Goal: Navigation & Orientation: Find specific page/section

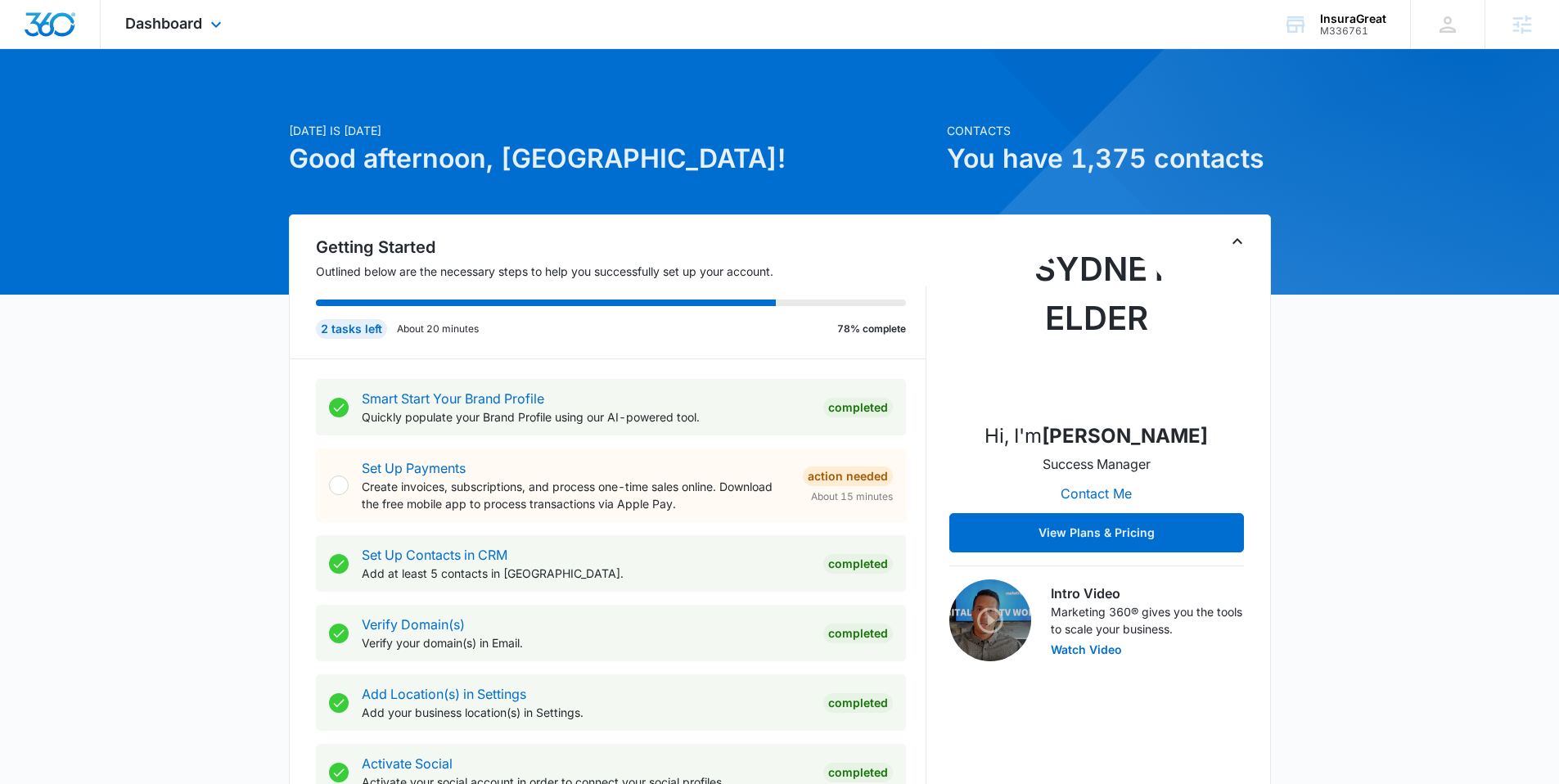
click at [181, 32] on div "Dashboard Apps Reputation Websites Forms CRM Email Social POS Content Ads Intel…" at bounding box center [175, 24] width 150 height 48
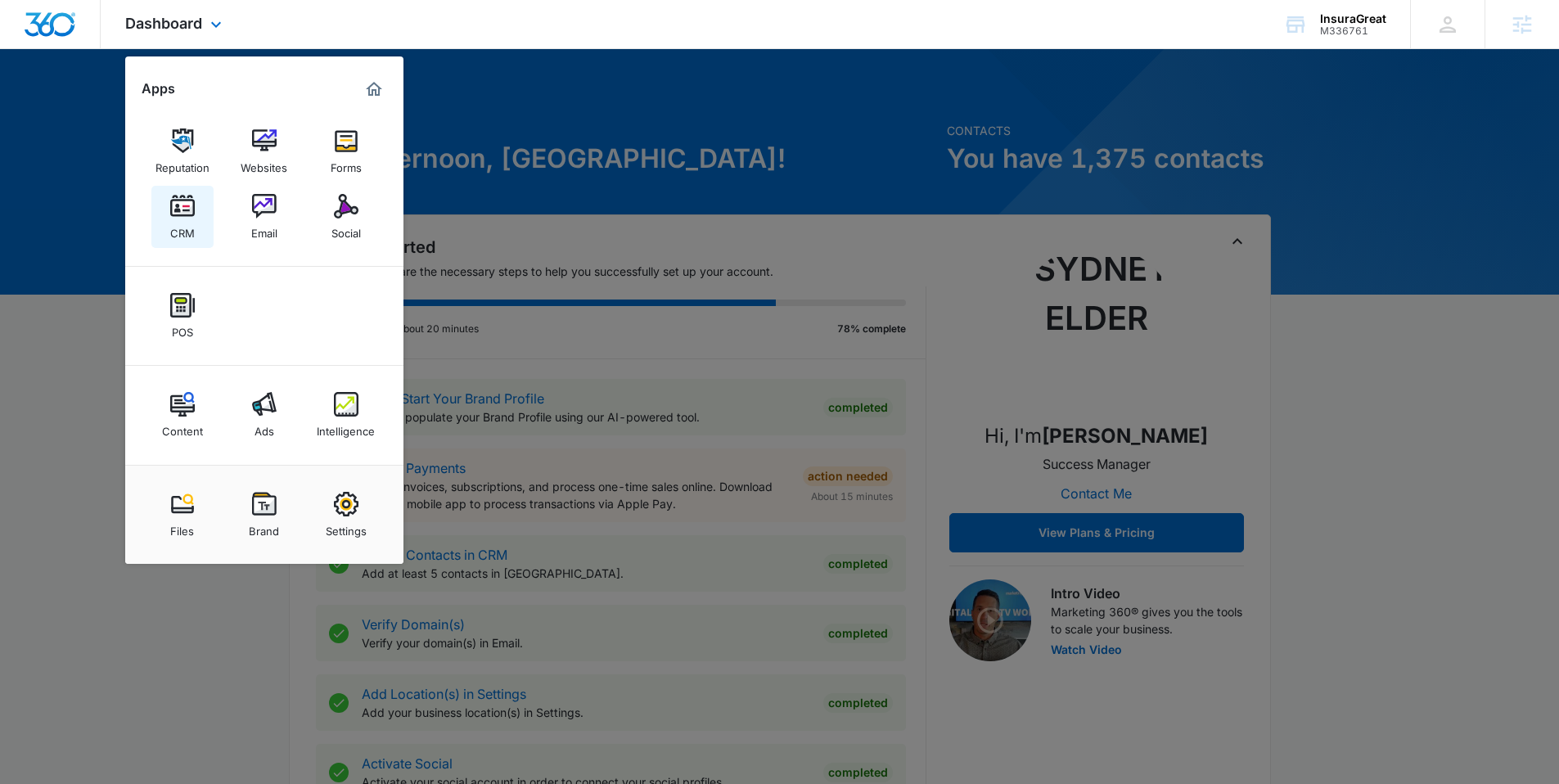
click at [180, 207] on img at bounding box center [182, 206] width 25 height 25
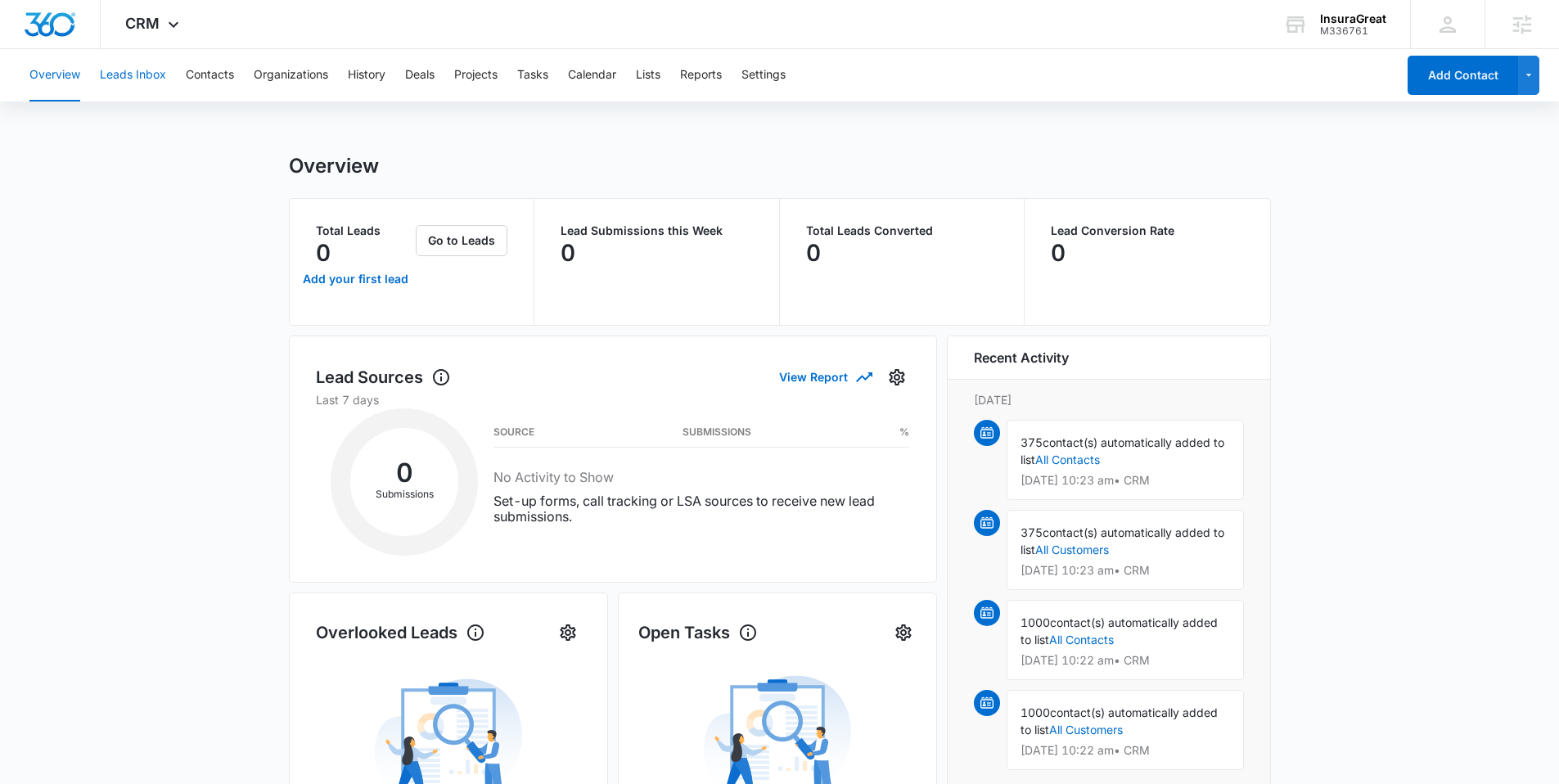
click at [148, 70] on button "Leads Inbox" at bounding box center [133, 75] width 67 height 53
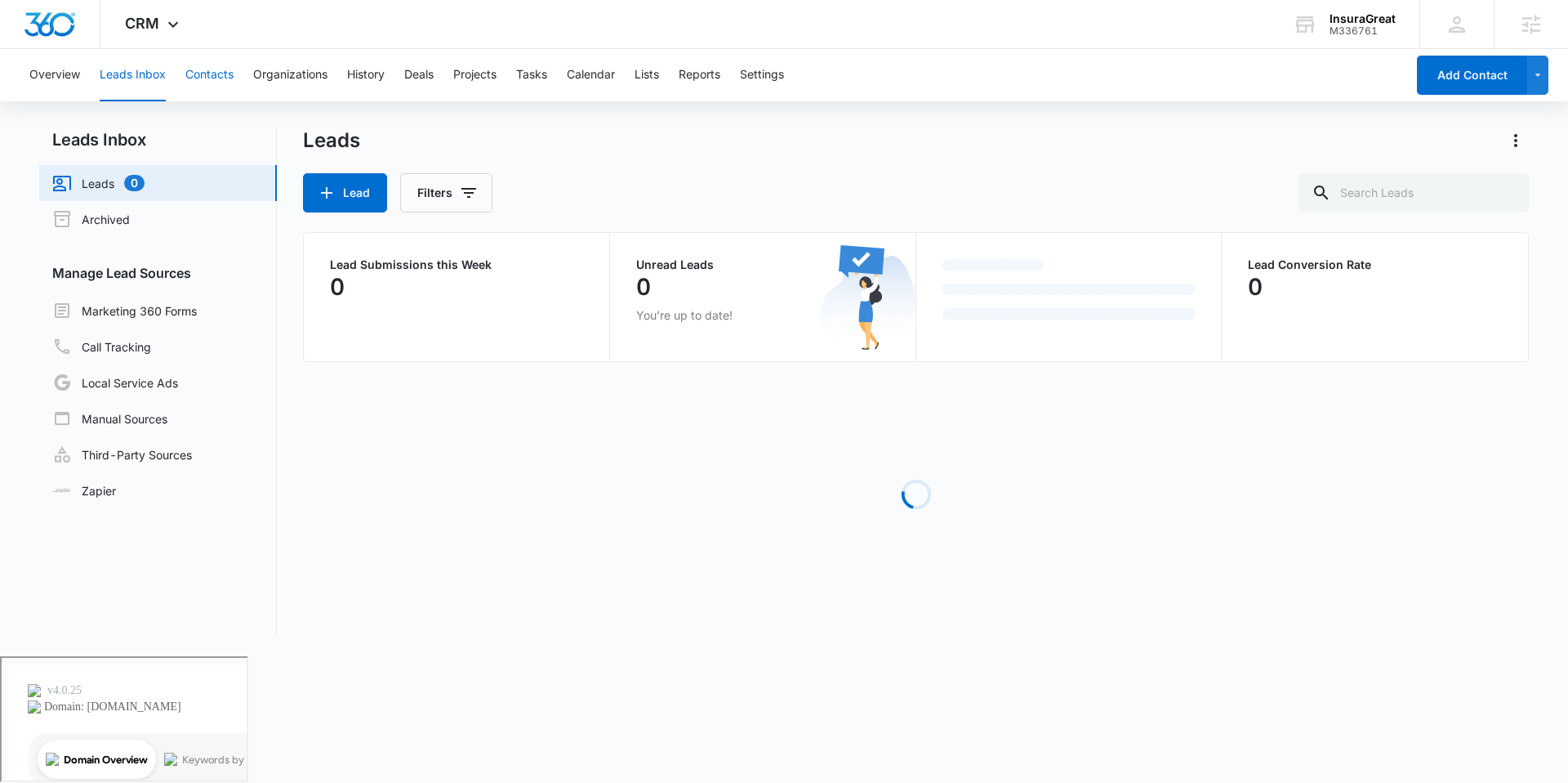
click at [206, 71] on button "Contacts" at bounding box center [209, 75] width 48 height 52
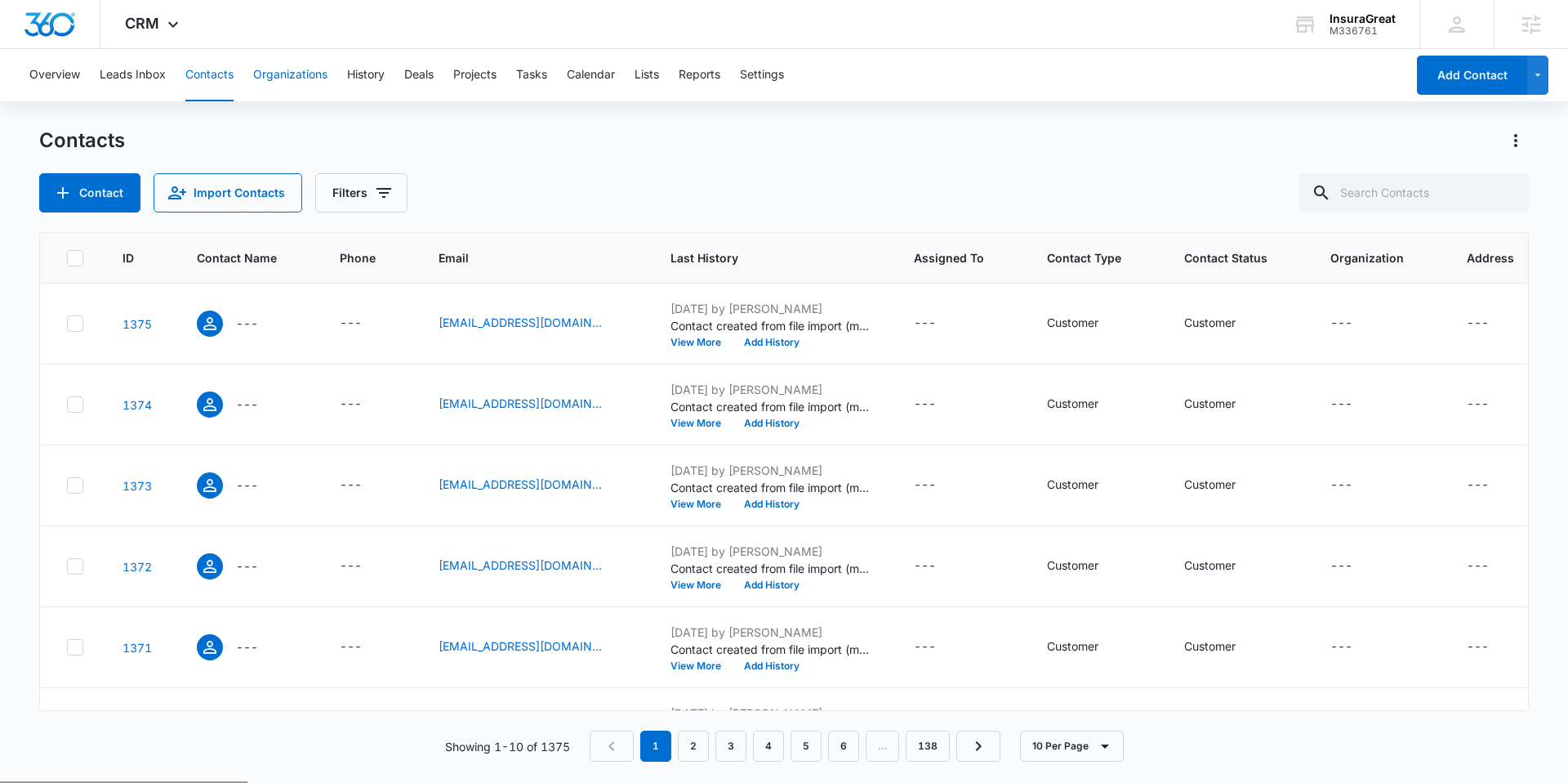
click at [296, 78] on button "Organizations" at bounding box center [290, 75] width 74 height 52
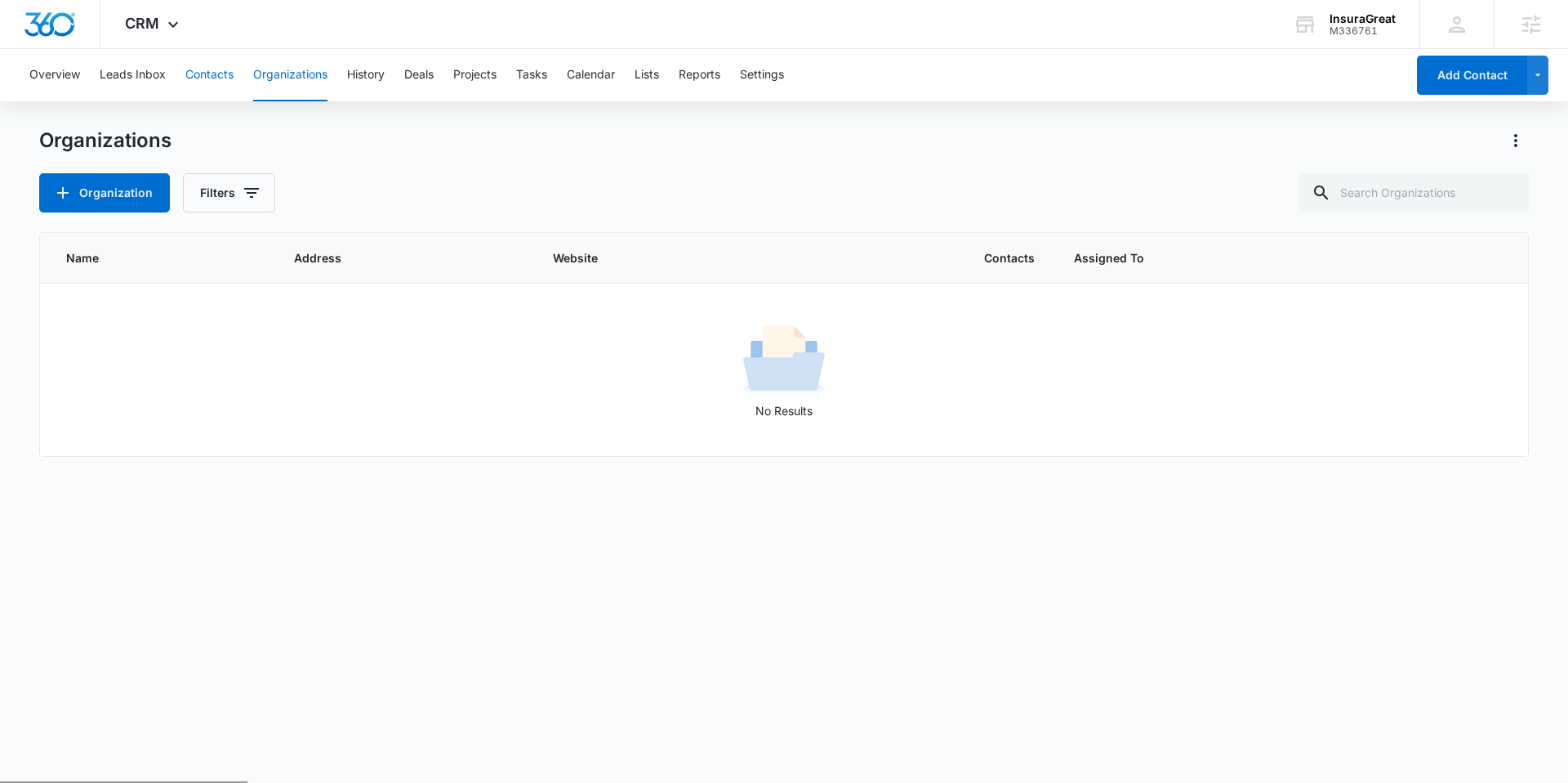
click at [224, 73] on button "Contacts" at bounding box center [209, 75] width 48 height 52
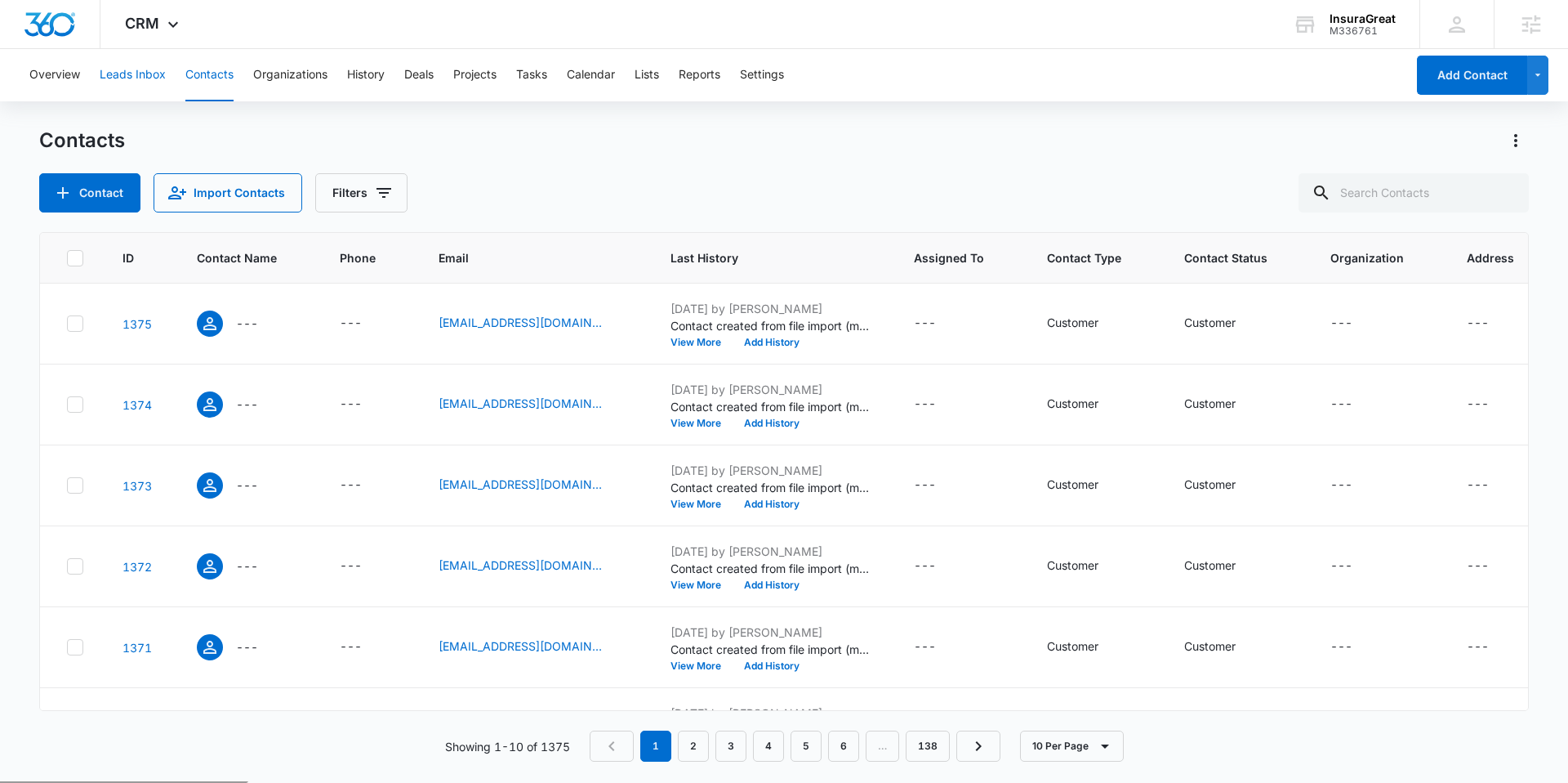
click at [135, 75] on button "Leads Inbox" at bounding box center [133, 75] width 66 height 52
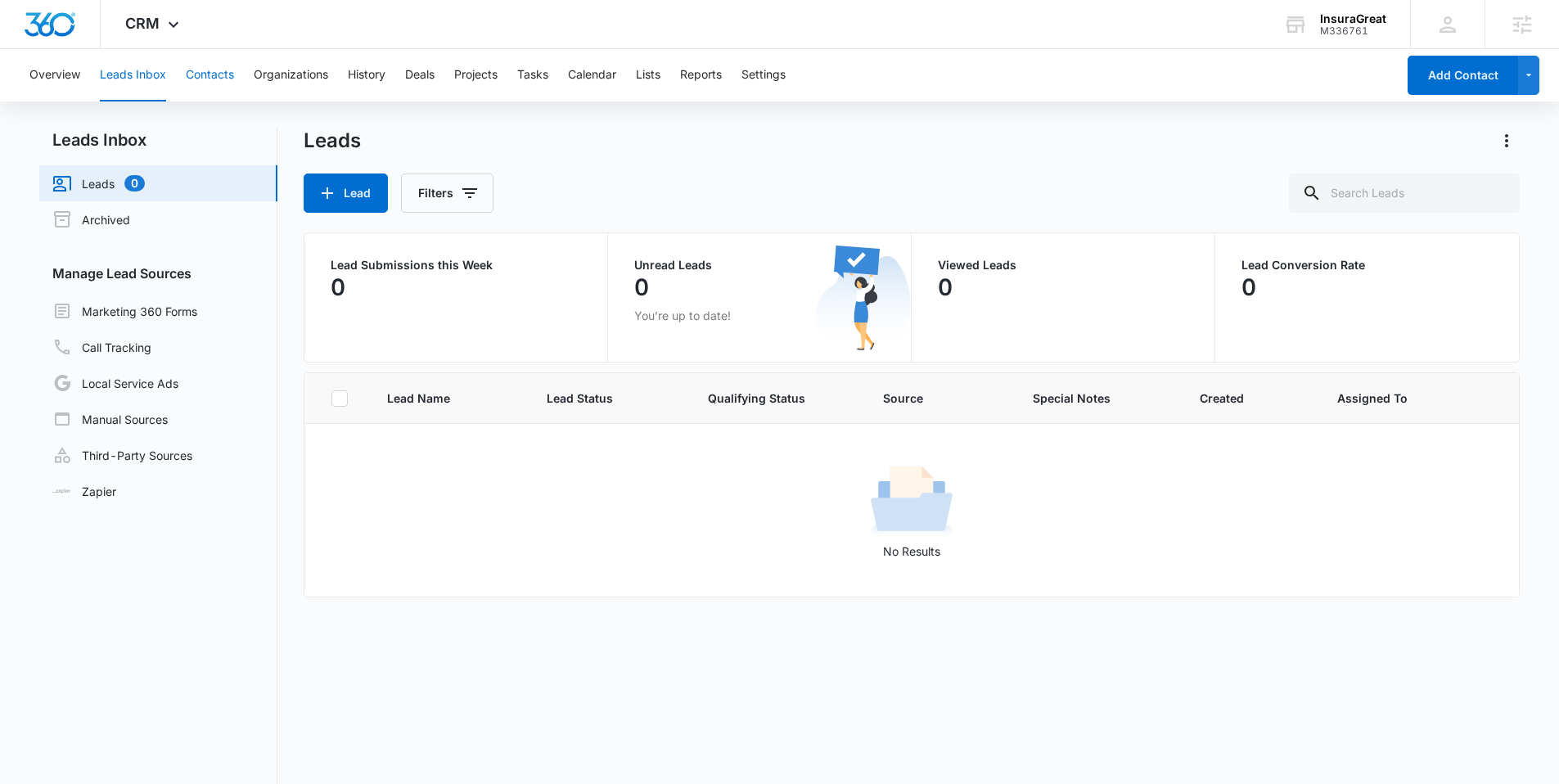
click at [230, 66] on button "Contacts" at bounding box center [209, 75] width 48 height 53
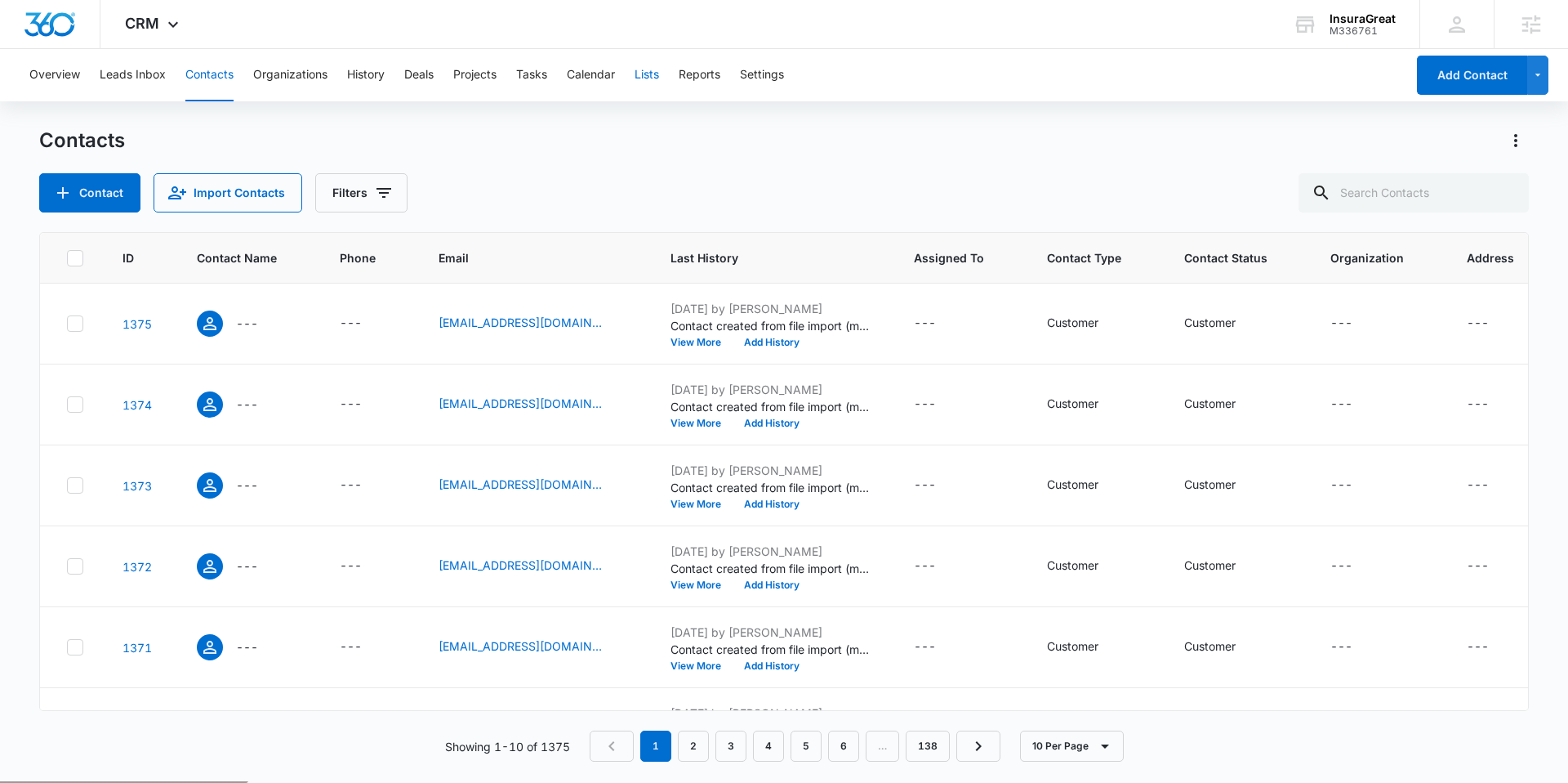
click at [659, 83] on button "Lists" at bounding box center [647, 75] width 24 height 52
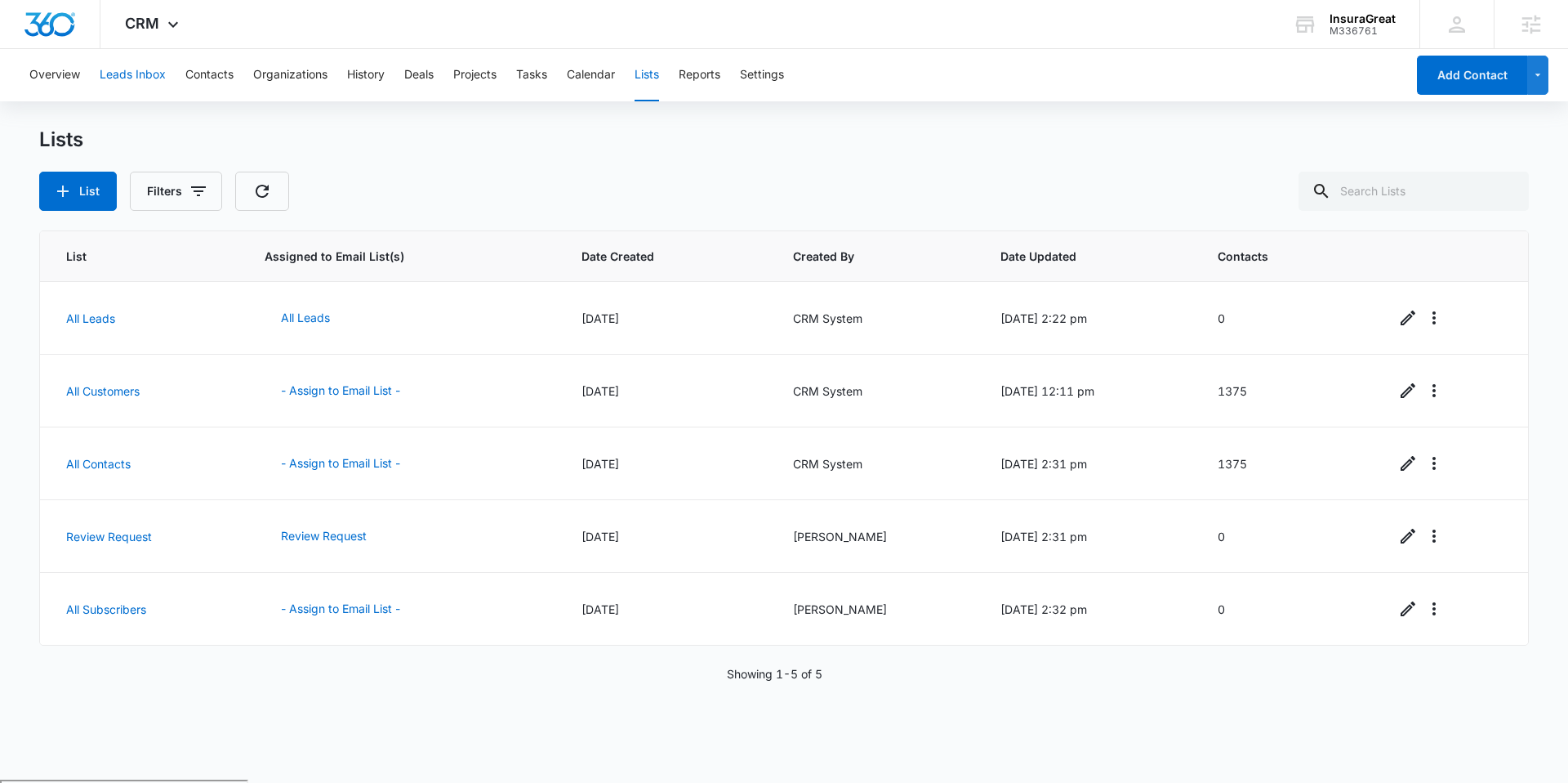
click at [136, 77] on button "Leads Inbox" at bounding box center [133, 75] width 66 height 52
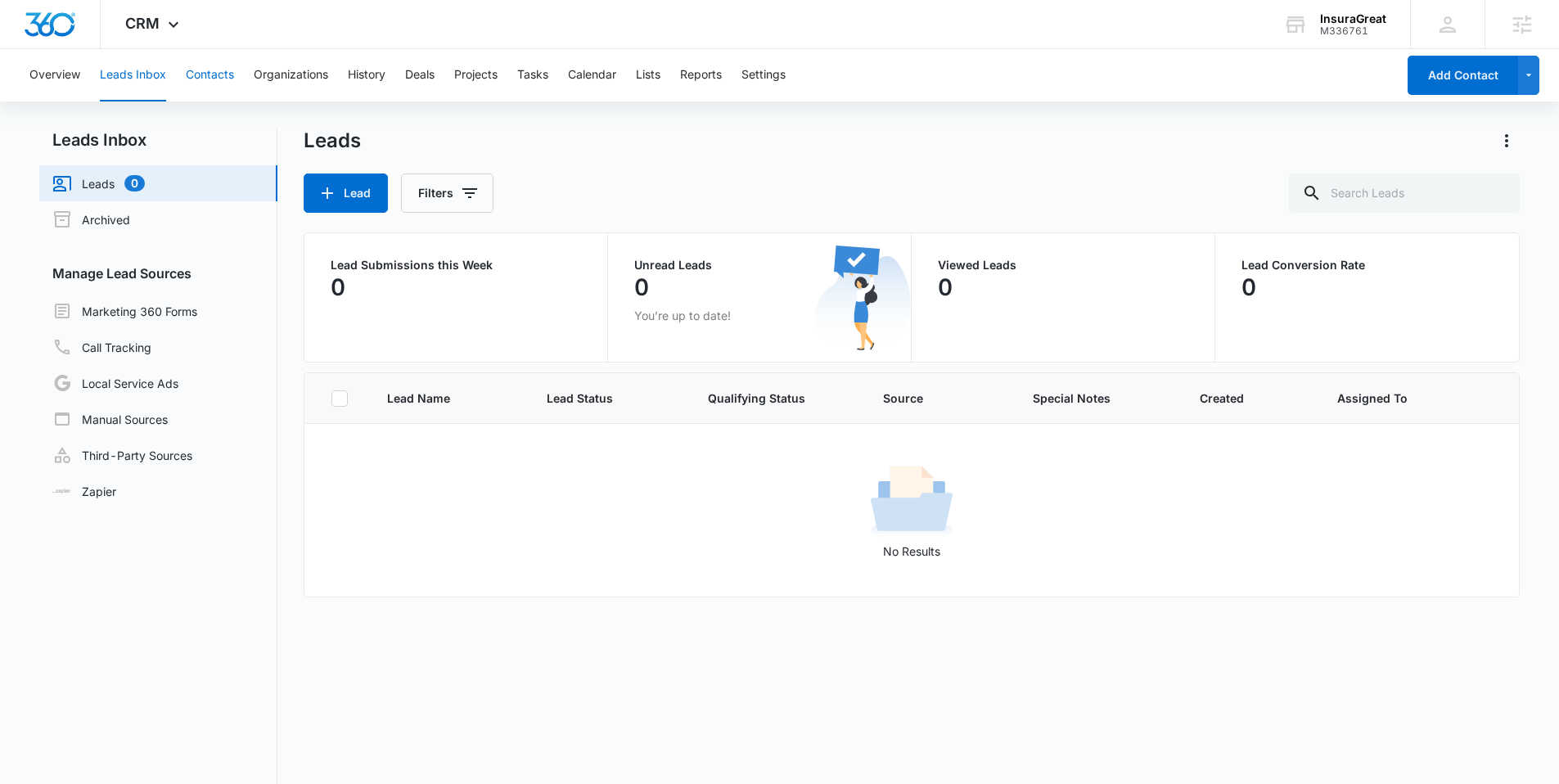
click at [215, 85] on button "Contacts" at bounding box center [209, 75] width 48 height 53
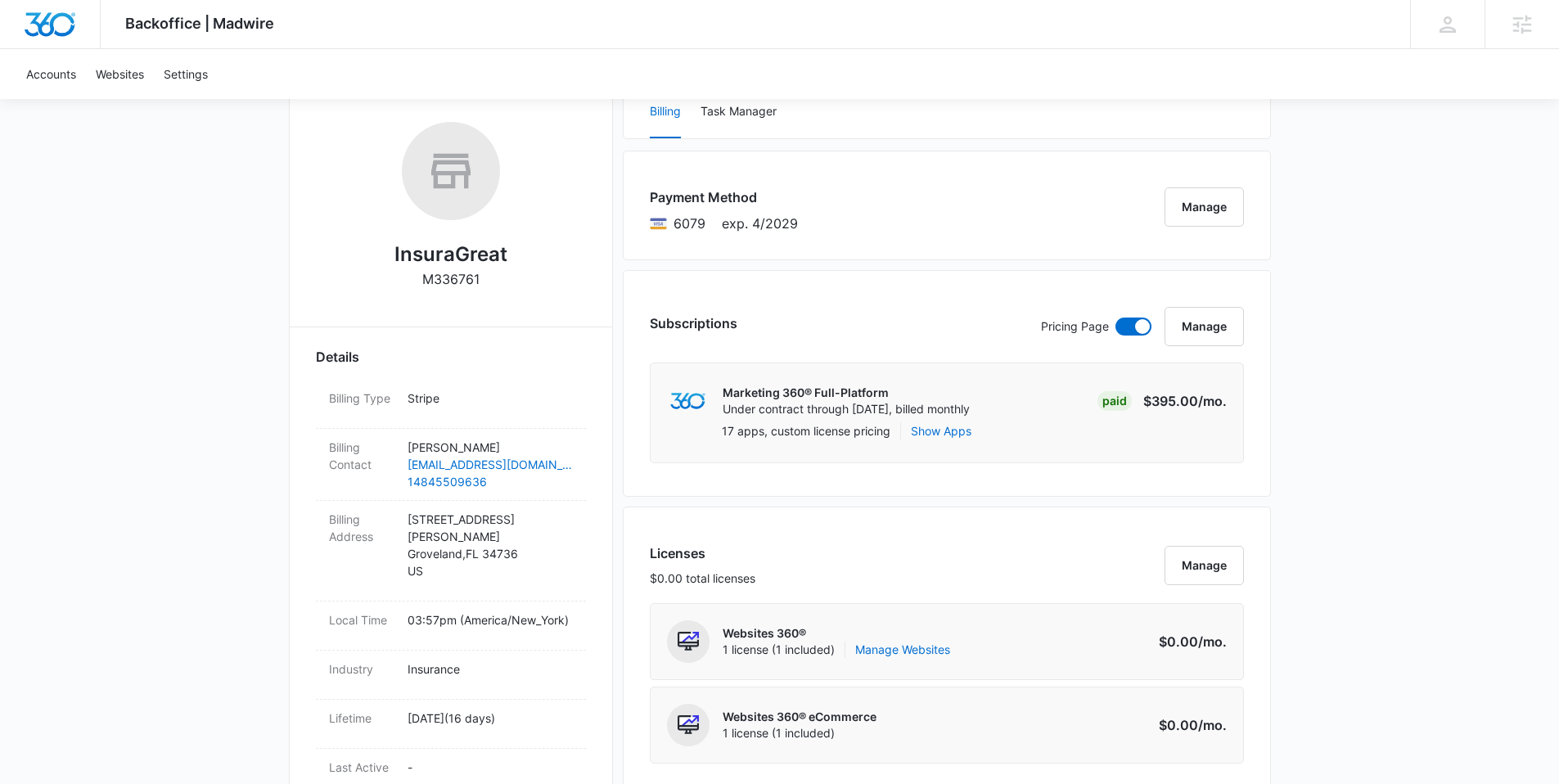
scroll to position [230, 0]
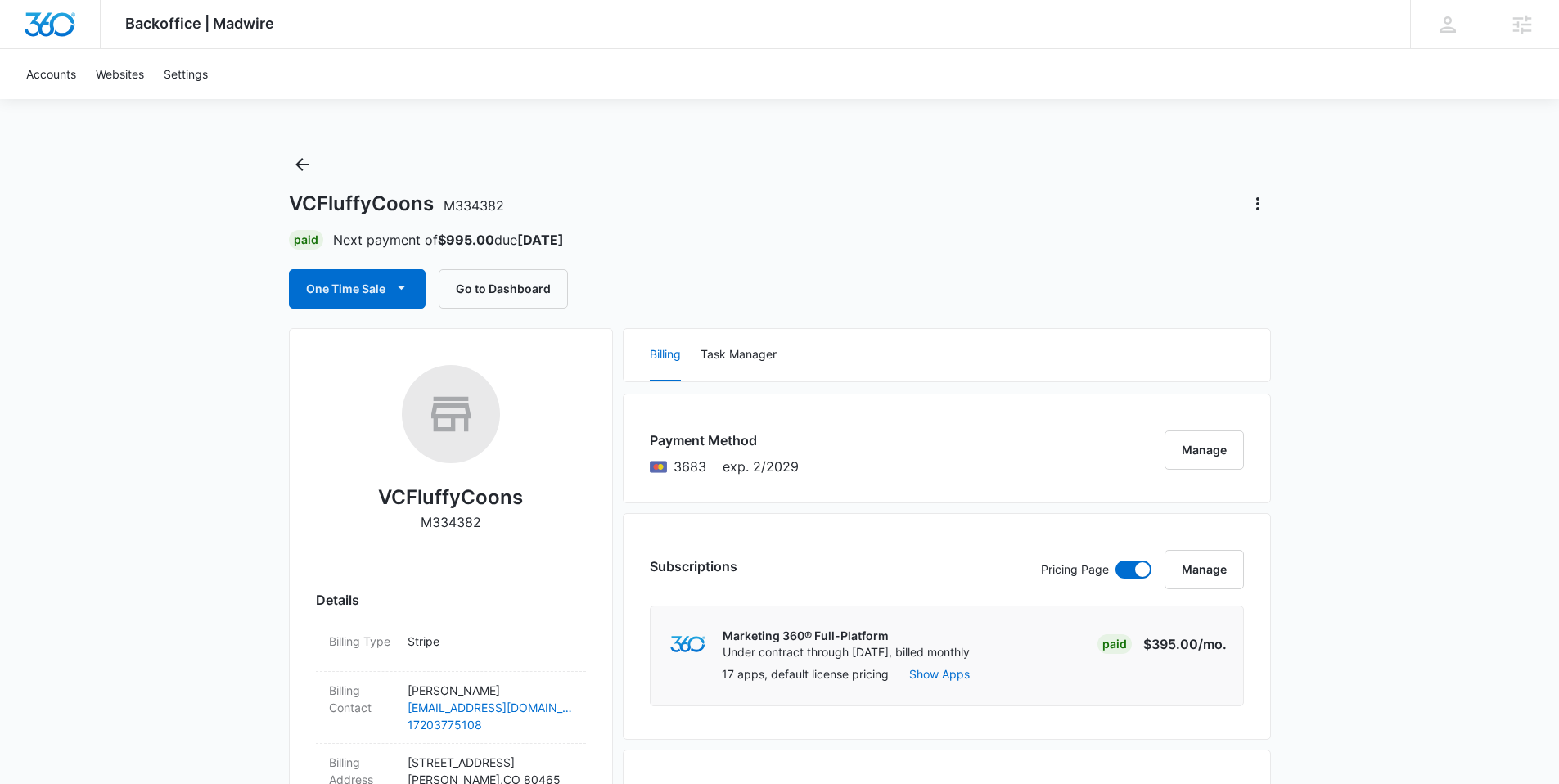
click at [393, 286] on icon "button" at bounding box center [401, 288] width 18 height 18
click at [378, 342] on div "Run One-Time Payment" at bounding box center [404, 344] width 189 height 18
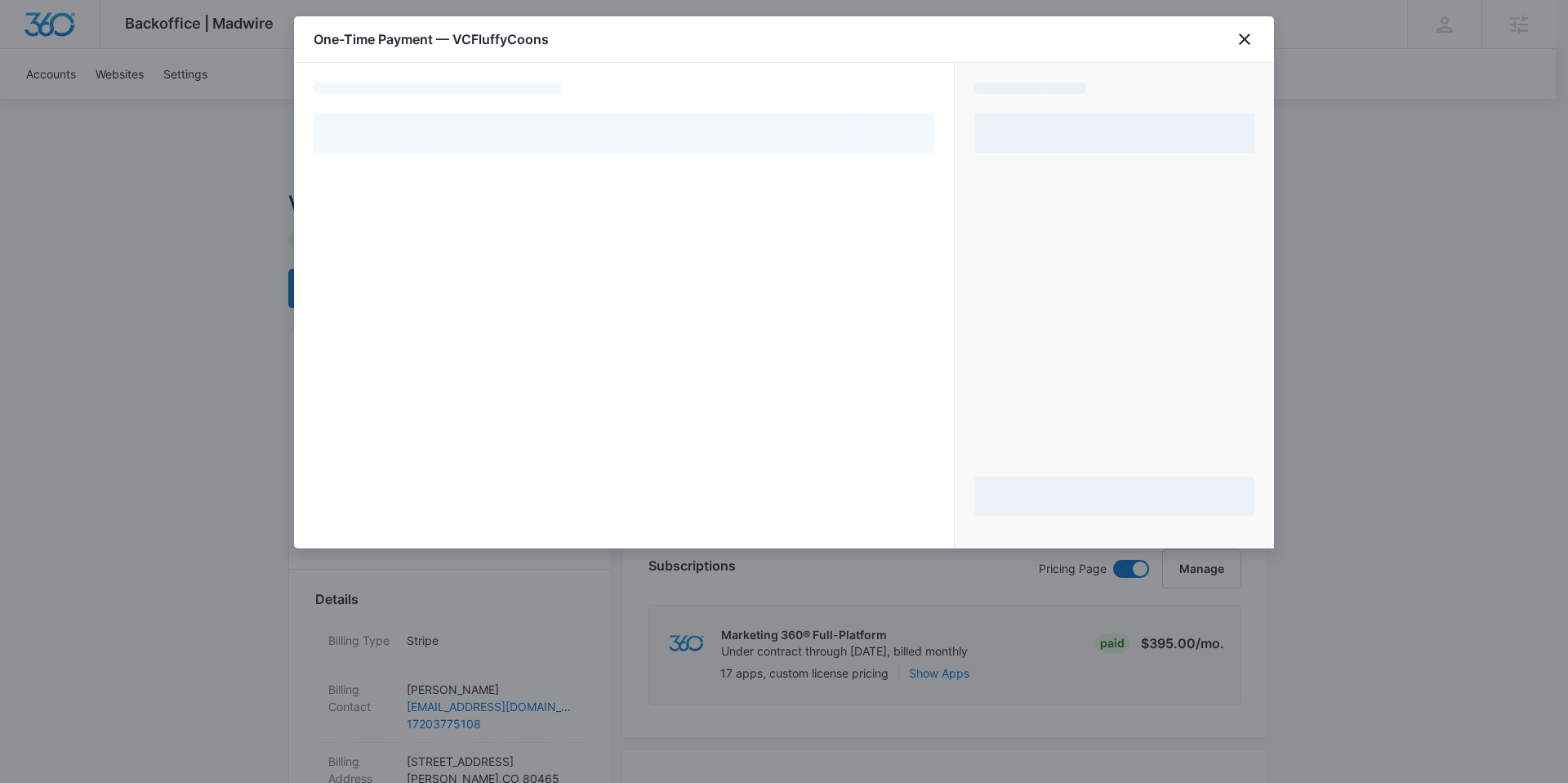
select select "pm_1Rji36A4n8RTgNjUH5mFJyN1"
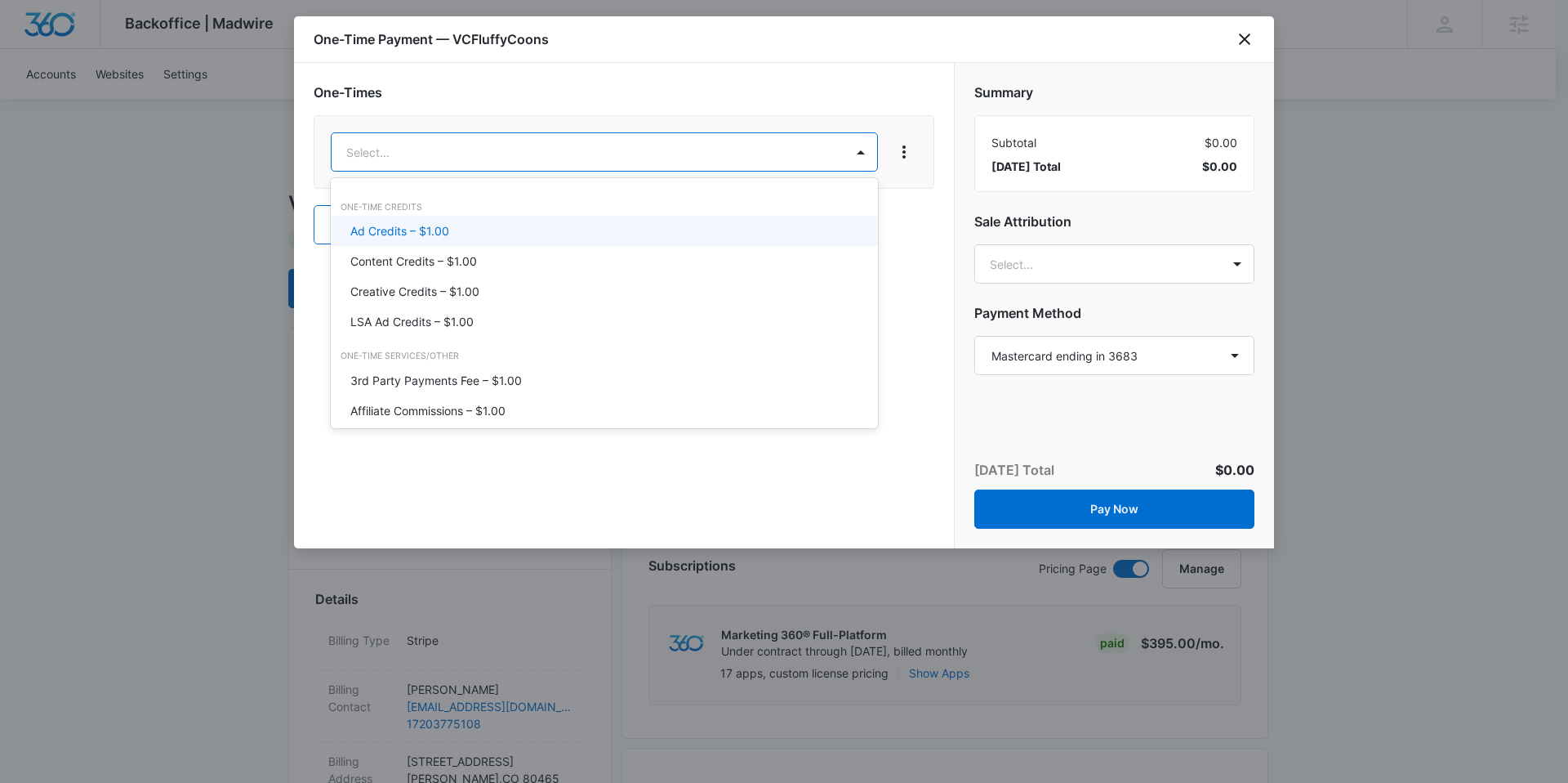
click at [436, 237] on p "Ad Credits – $1.00" at bounding box center [400, 231] width 99 height 17
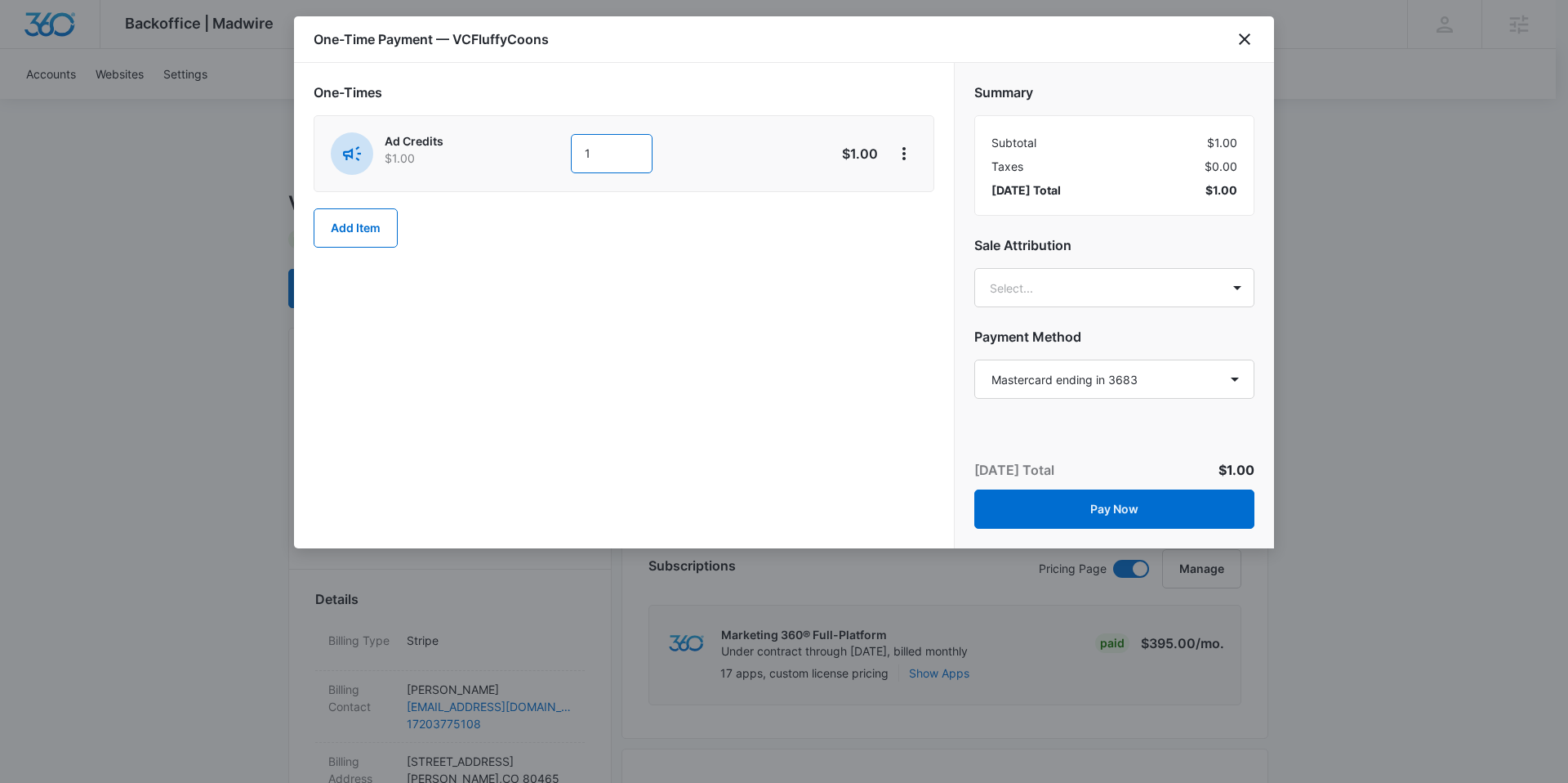
click at [603, 156] on input "1" at bounding box center [611, 153] width 81 height 39
type input "500"
click at [638, 329] on div "One-Times Ad Credits $1.00 500 $500.00 Add Item" at bounding box center [624, 305] width 660 height 486
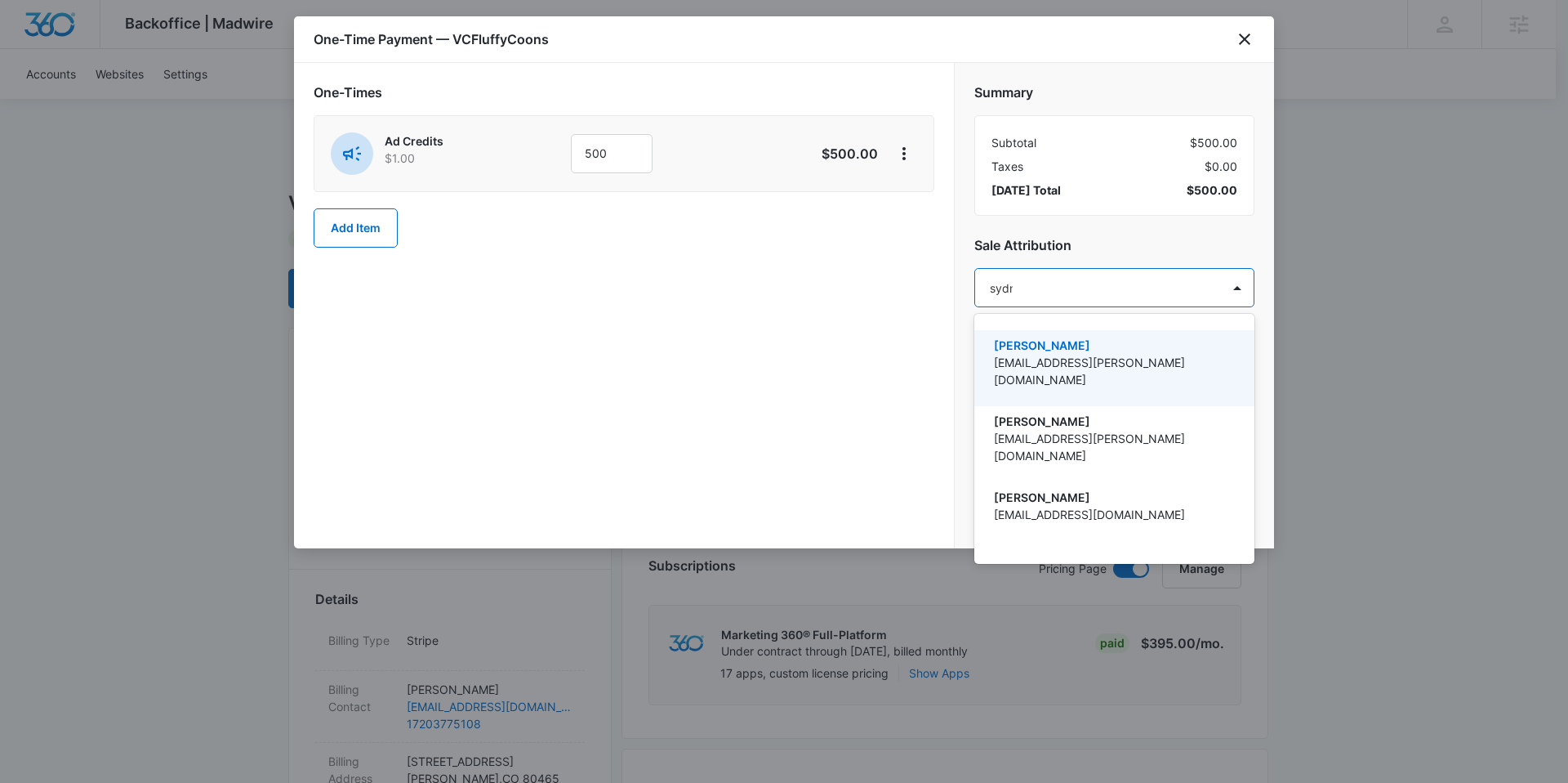
type input "sydne"
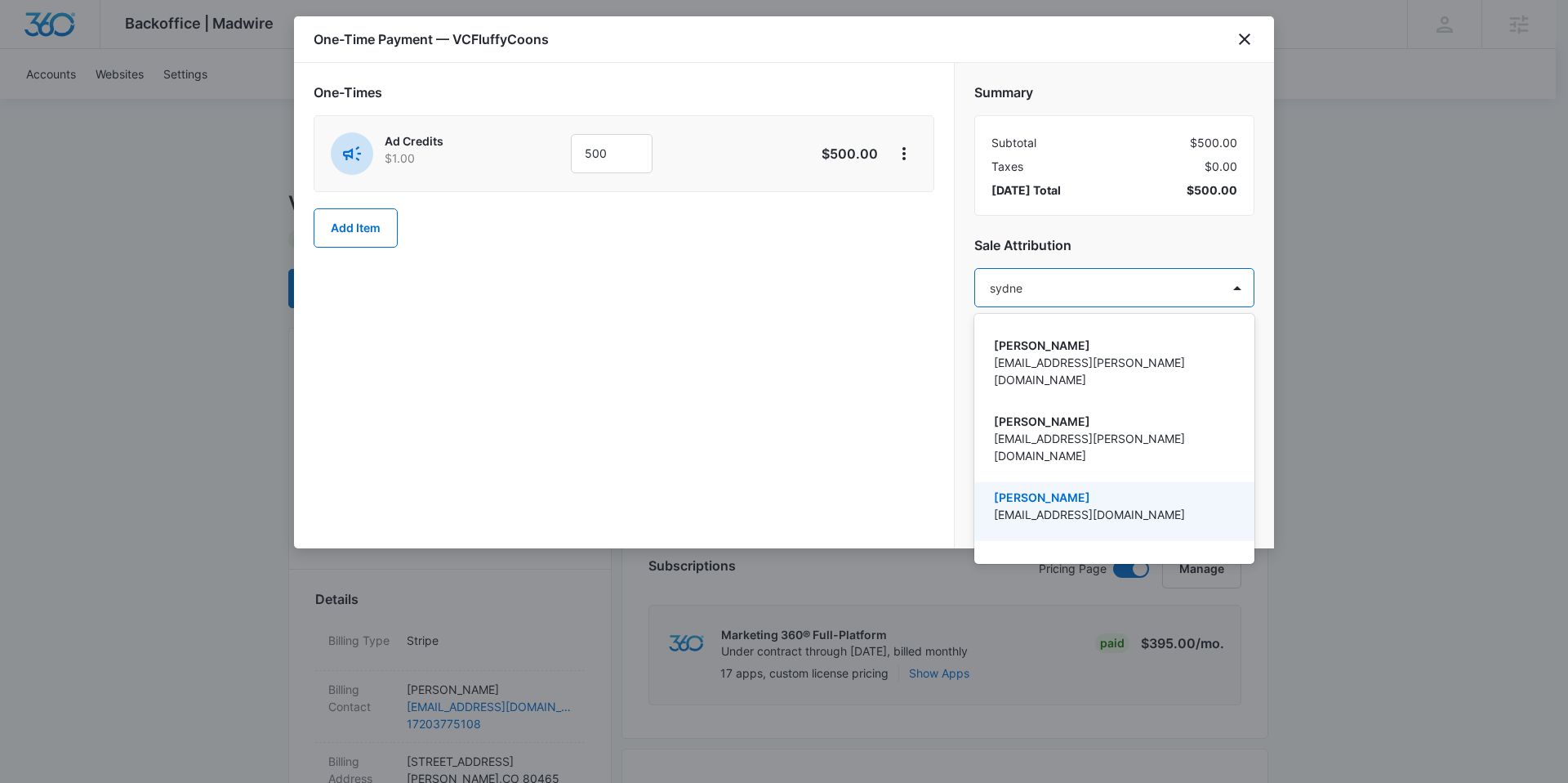
click at [1059, 489] on p "[PERSON_NAME]" at bounding box center [1113, 498] width 238 height 17
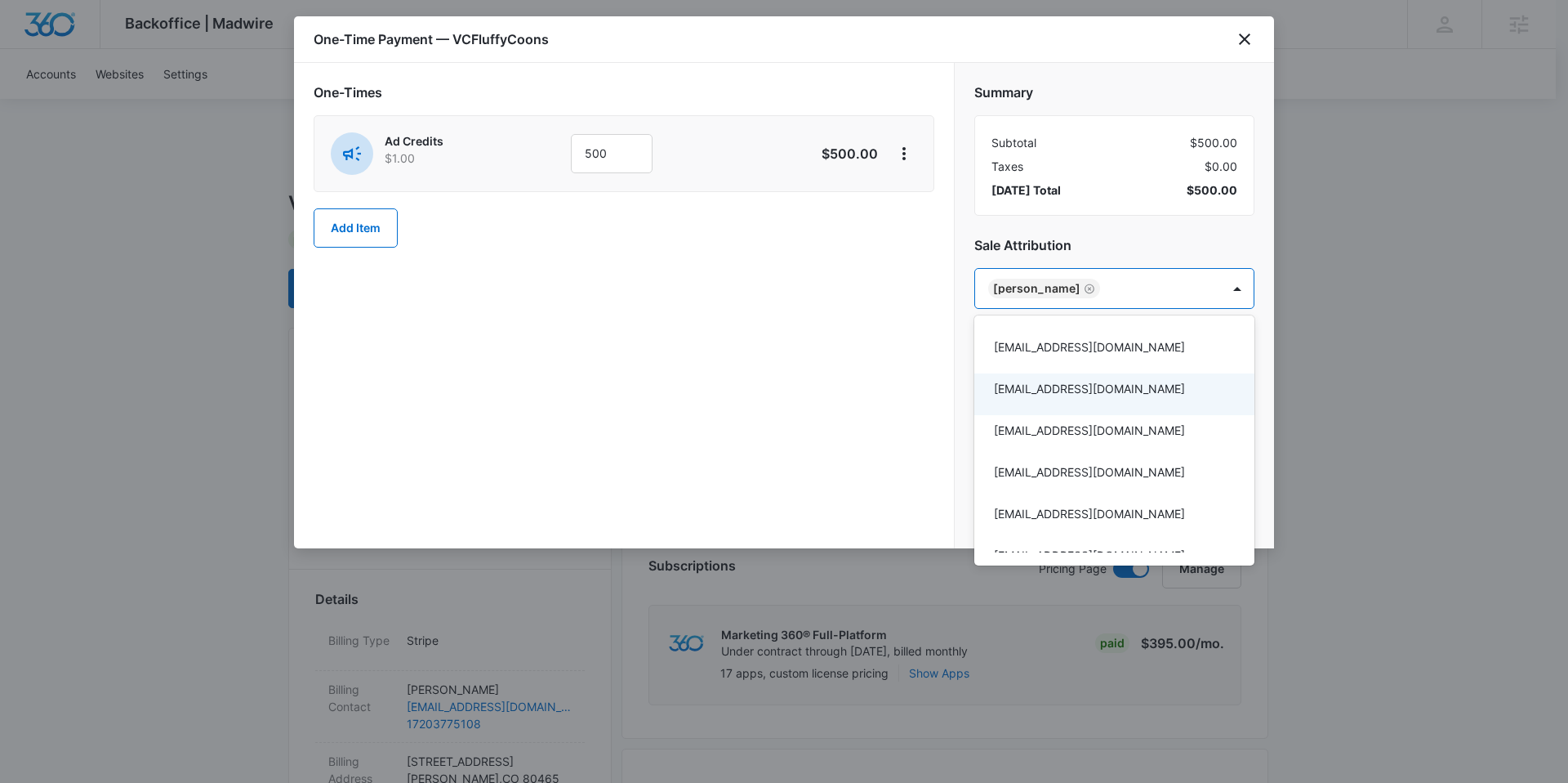
click at [819, 407] on div at bounding box center [784, 391] width 1568 height 783
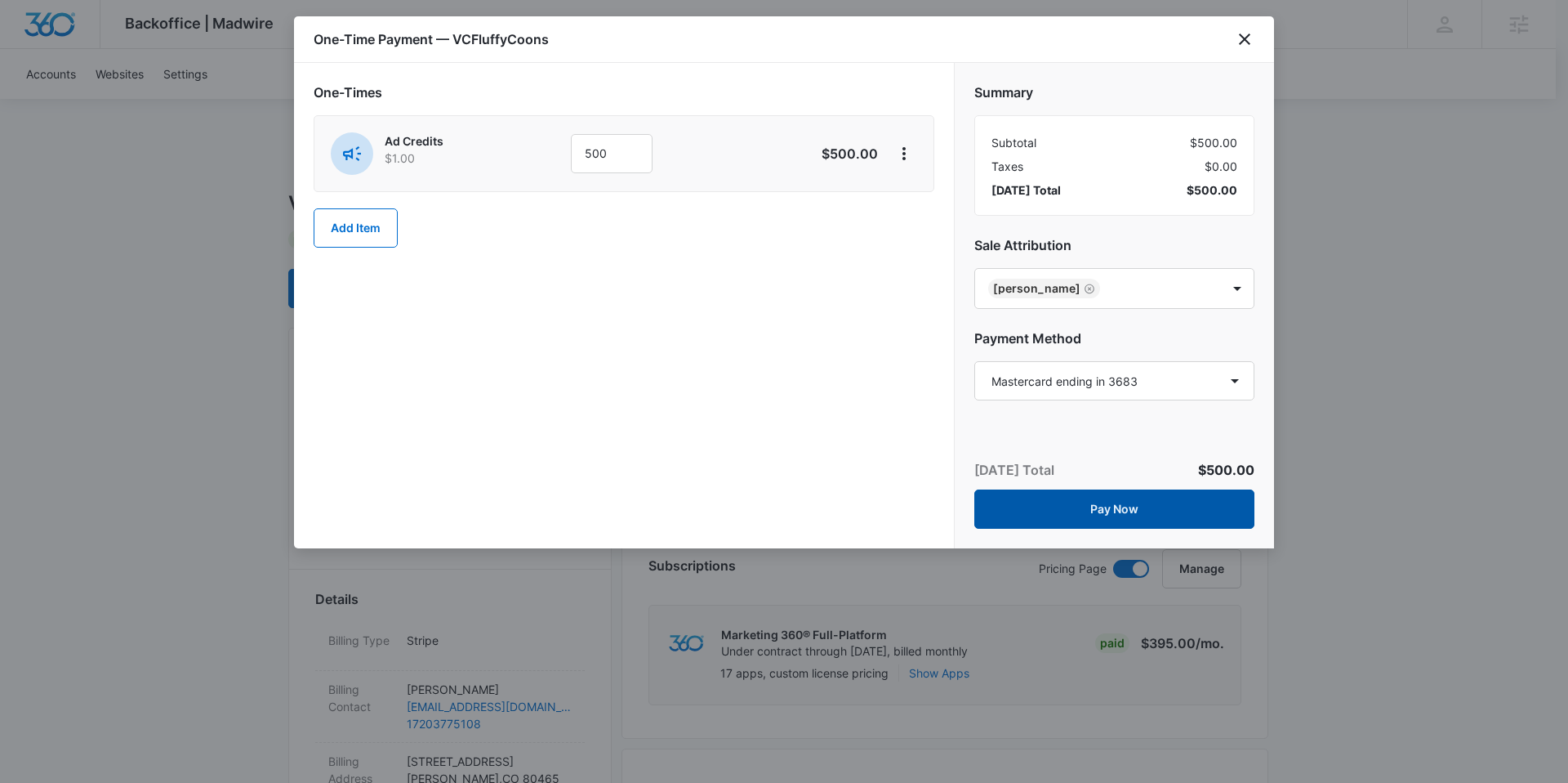
click at [1115, 506] on button "Pay Now" at bounding box center [1114, 509] width 280 height 39
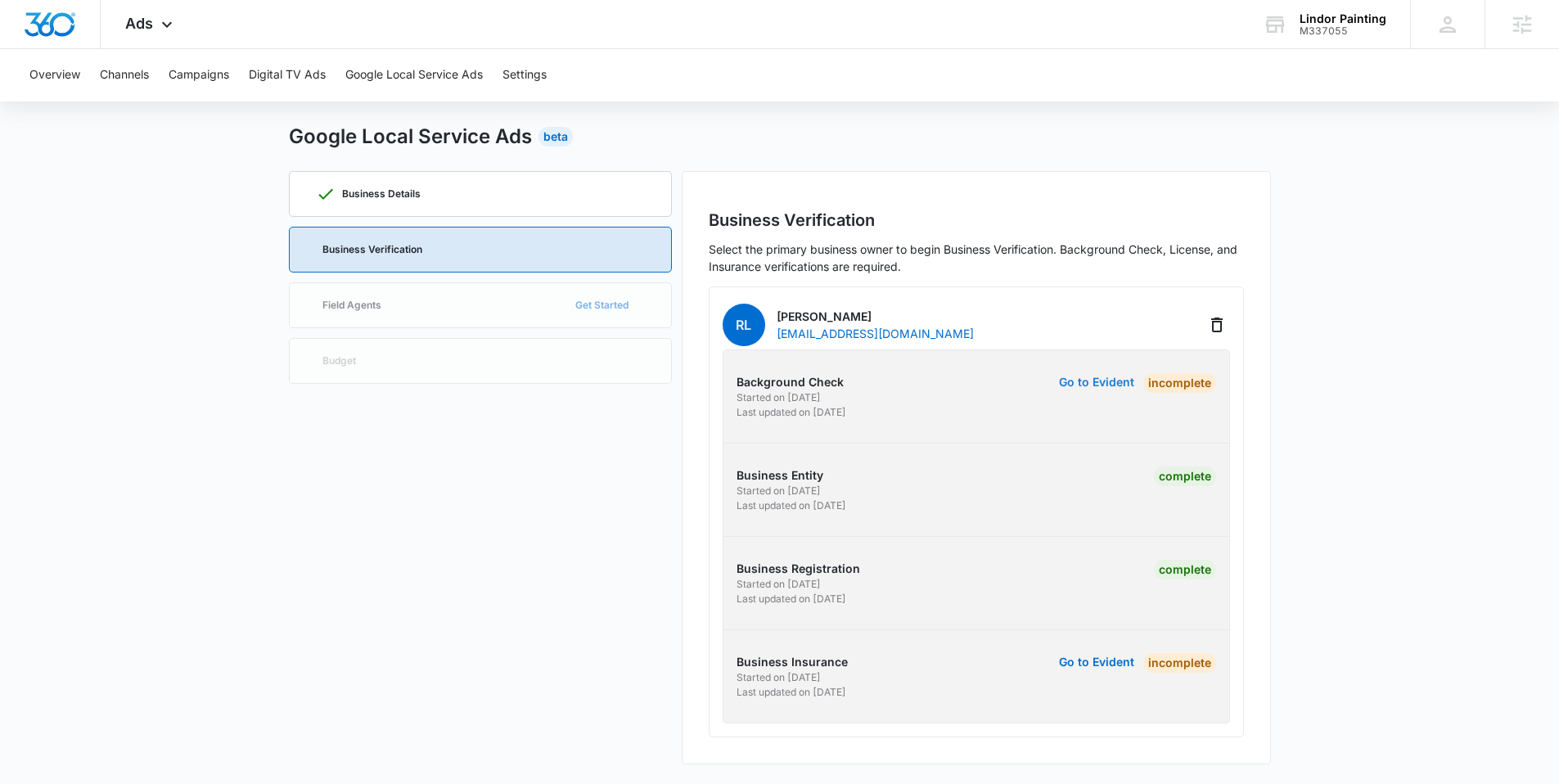
click at [1094, 382] on button "Go to Evident" at bounding box center [1097, 382] width 75 height 11
click at [408, 190] on p "Business Details" at bounding box center [381, 194] width 79 height 10
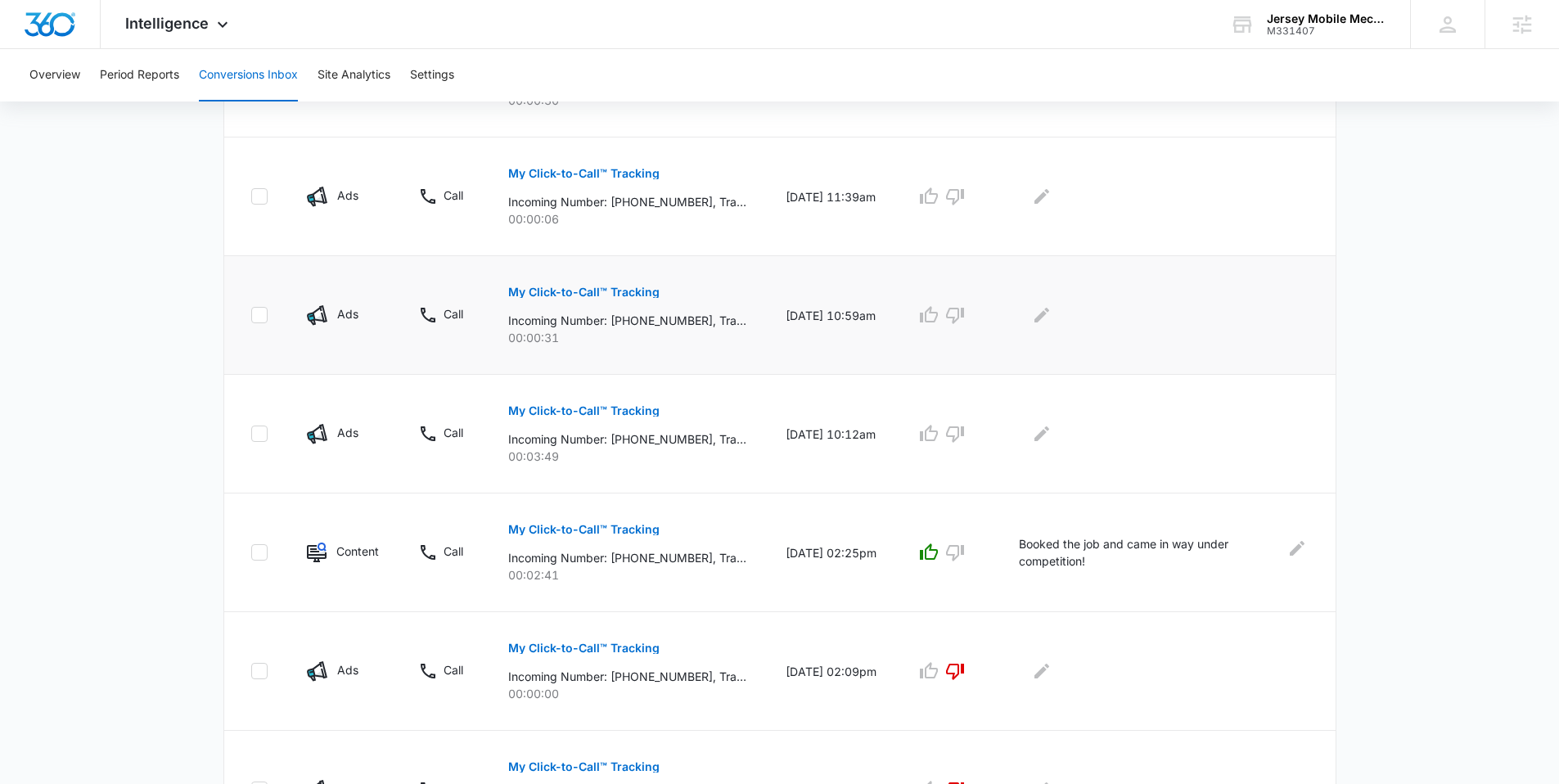
scroll to position [756, 0]
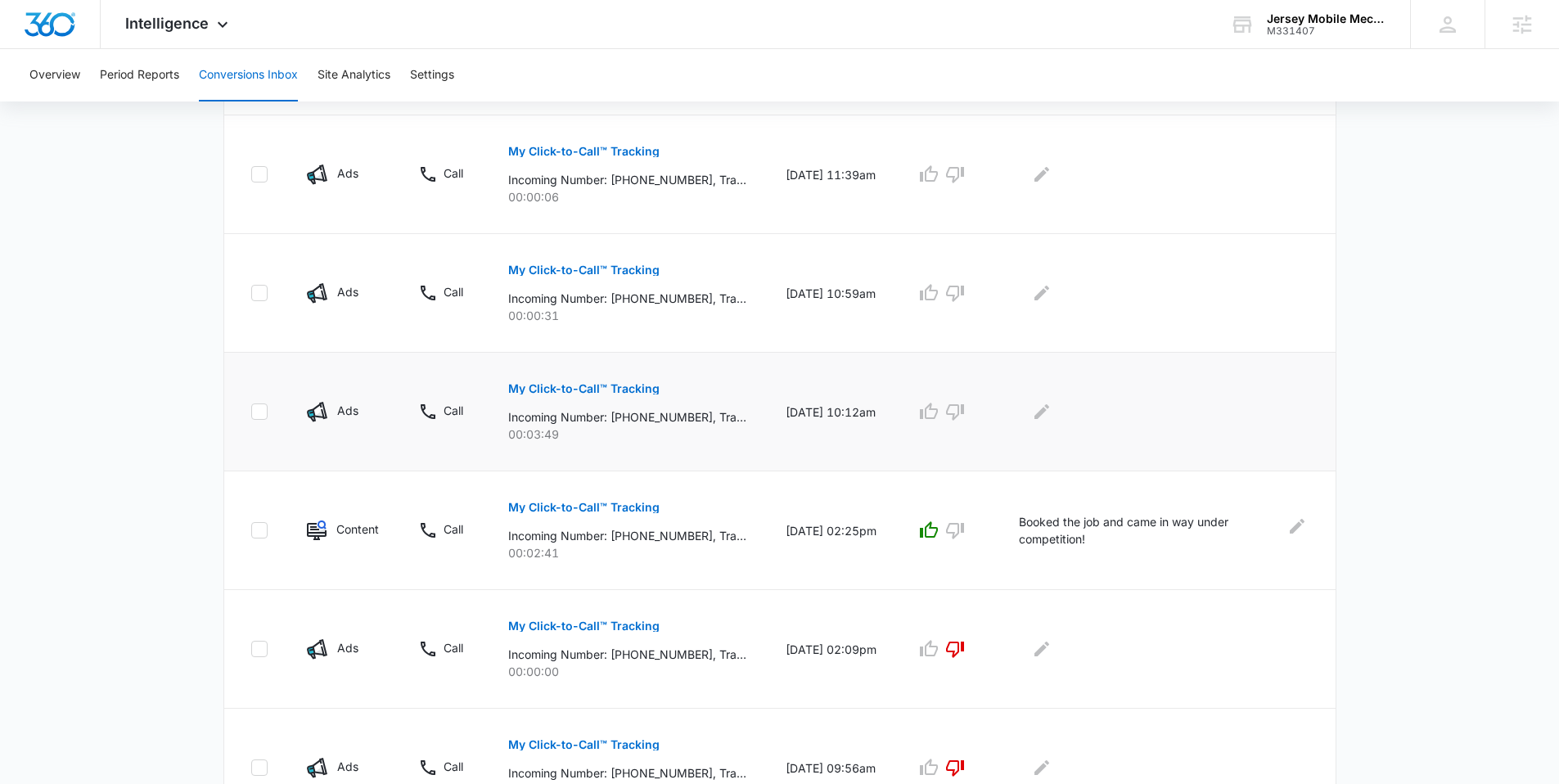
click at [562, 391] on p "My Click-to-Call™ Tracking" at bounding box center [584, 388] width 152 height 11
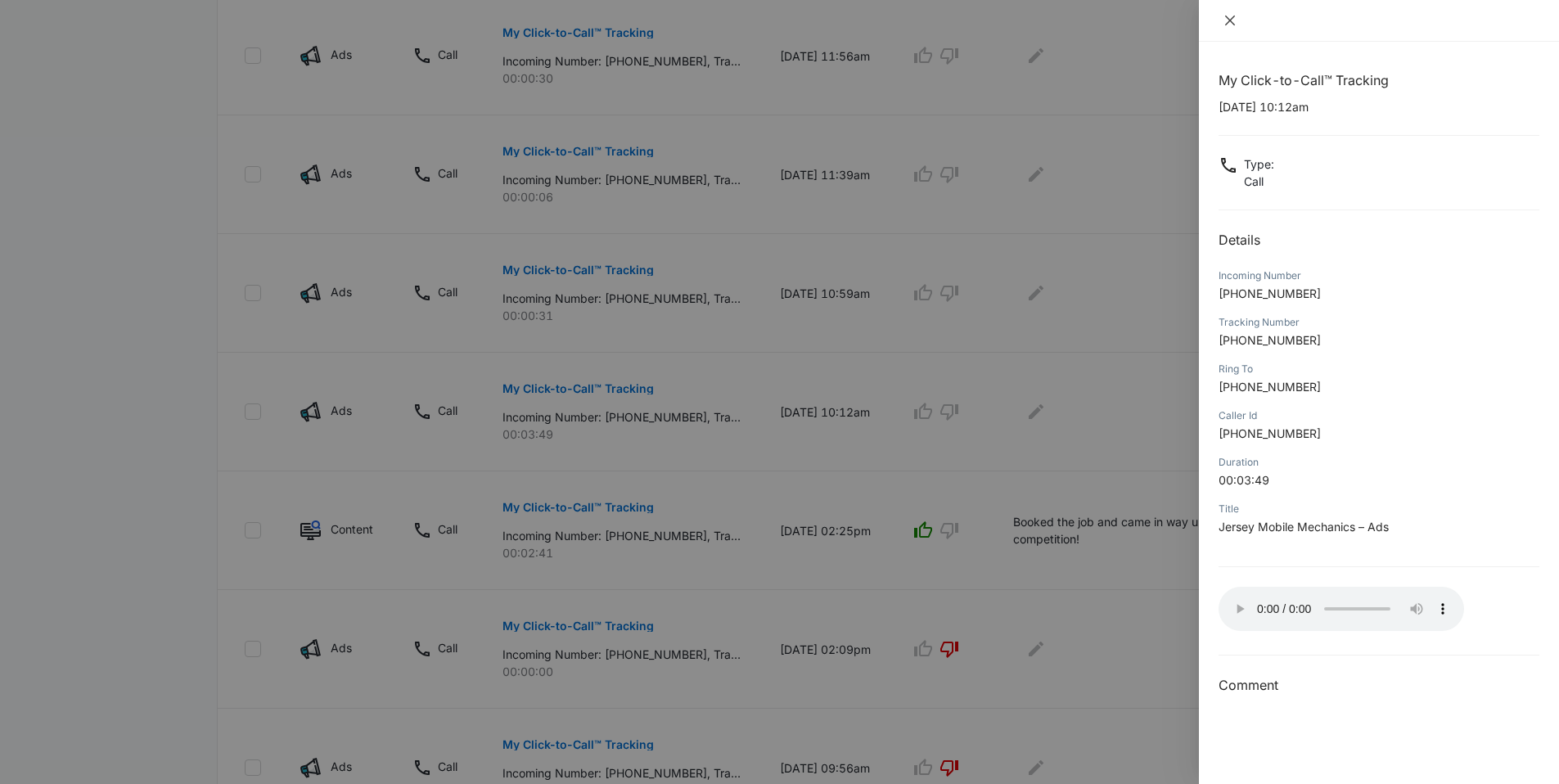
click at [841, 25] on icon "close" at bounding box center [1229, 20] width 13 height 13
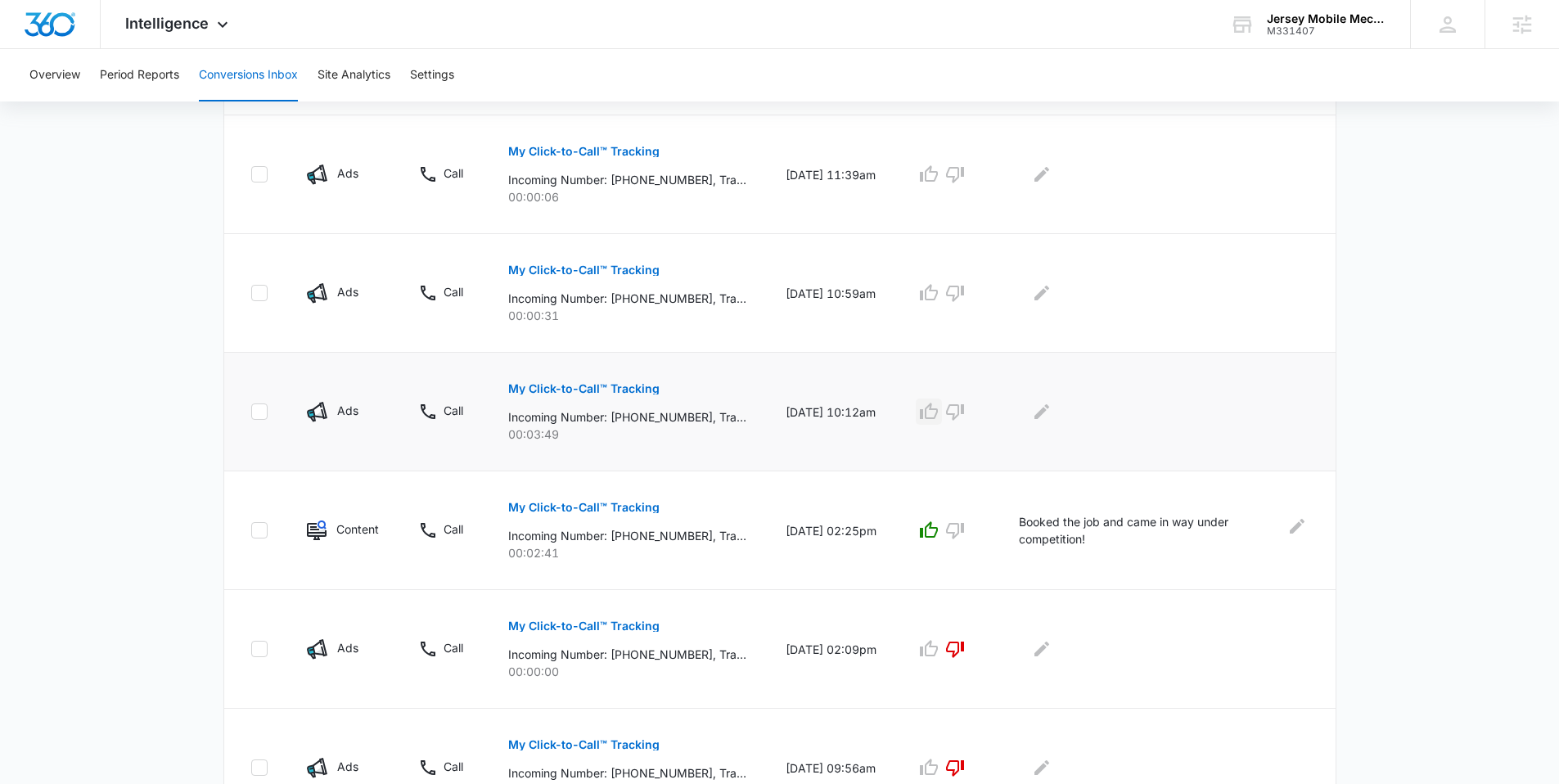
click at [841, 416] on icon "button" at bounding box center [929, 412] width 19 height 19
click at [592, 273] on p "My Click-to-Call™ Tracking" at bounding box center [584, 270] width 152 height 11
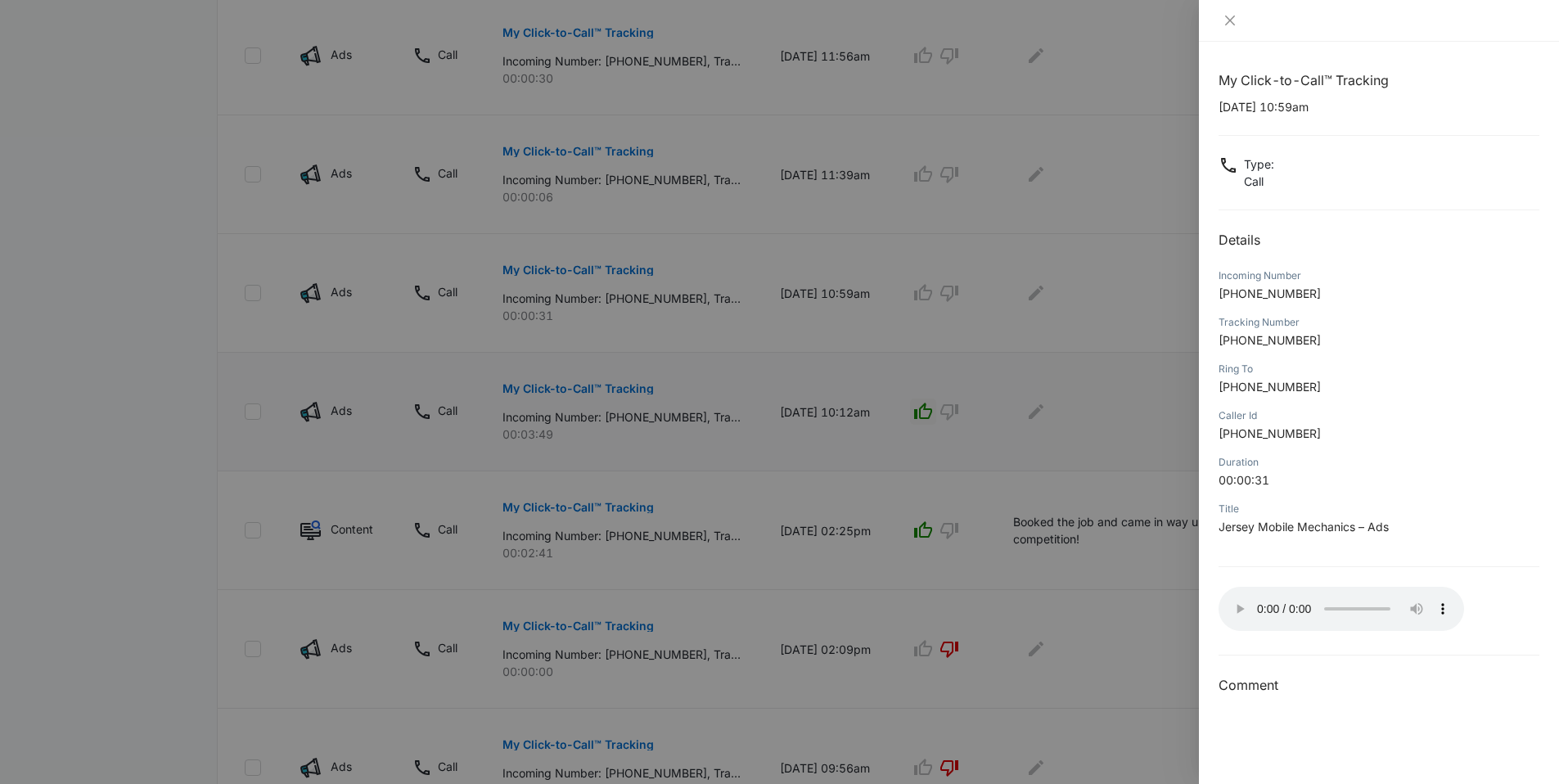
click at [841, 227] on div at bounding box center [779, 392] width 1559 height 784
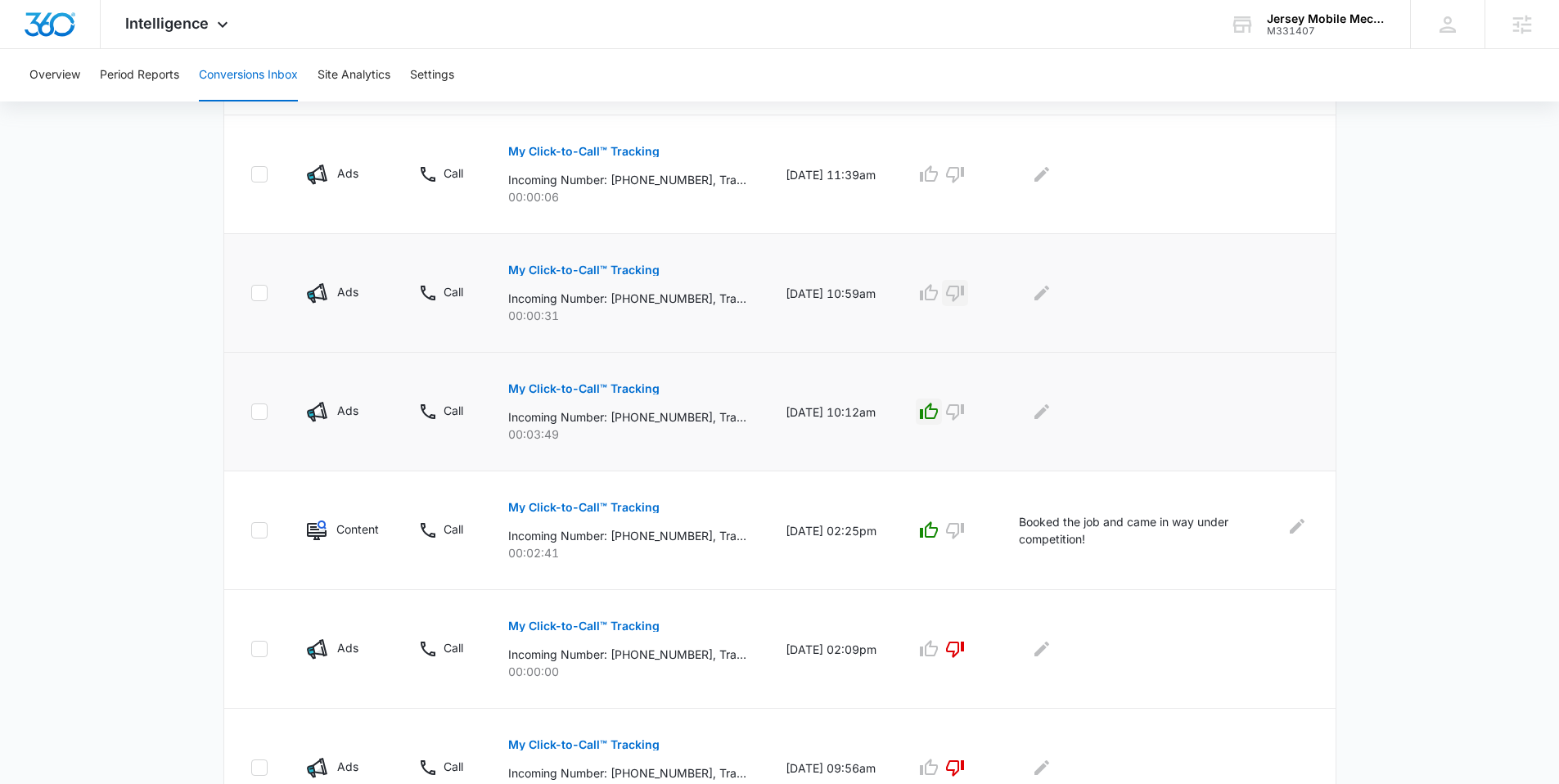
click at [841, 293] on icon "button" at bounding box center [955, 293] width 19 height 19
click at [612, 145] on p "My Click-to-Call™ Tracking" at bounding box center [584, 151] width 152 height 11
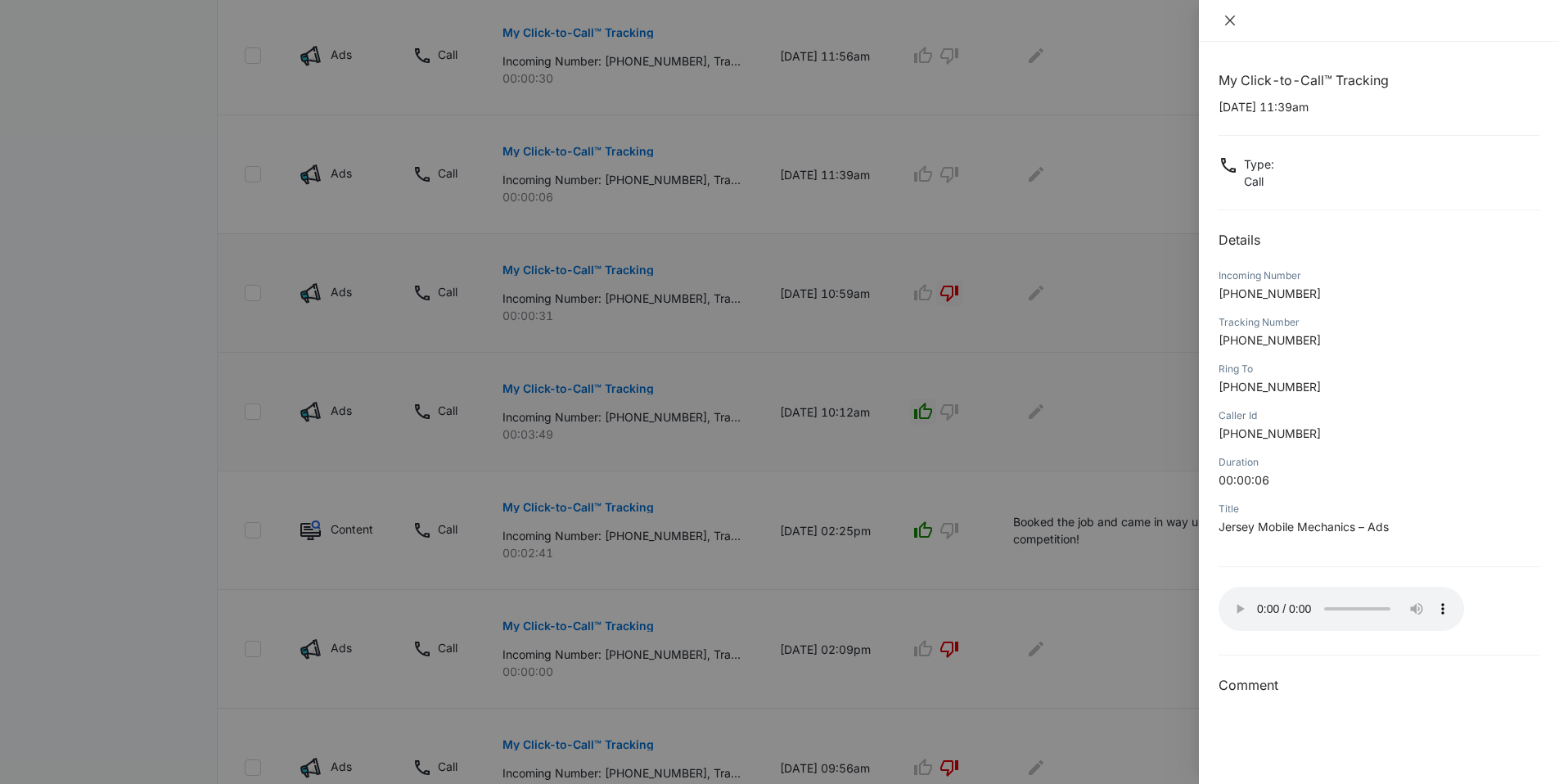
click at [841, 15] on icon "close" at bounding box center [1229, 20] width 13 height 13
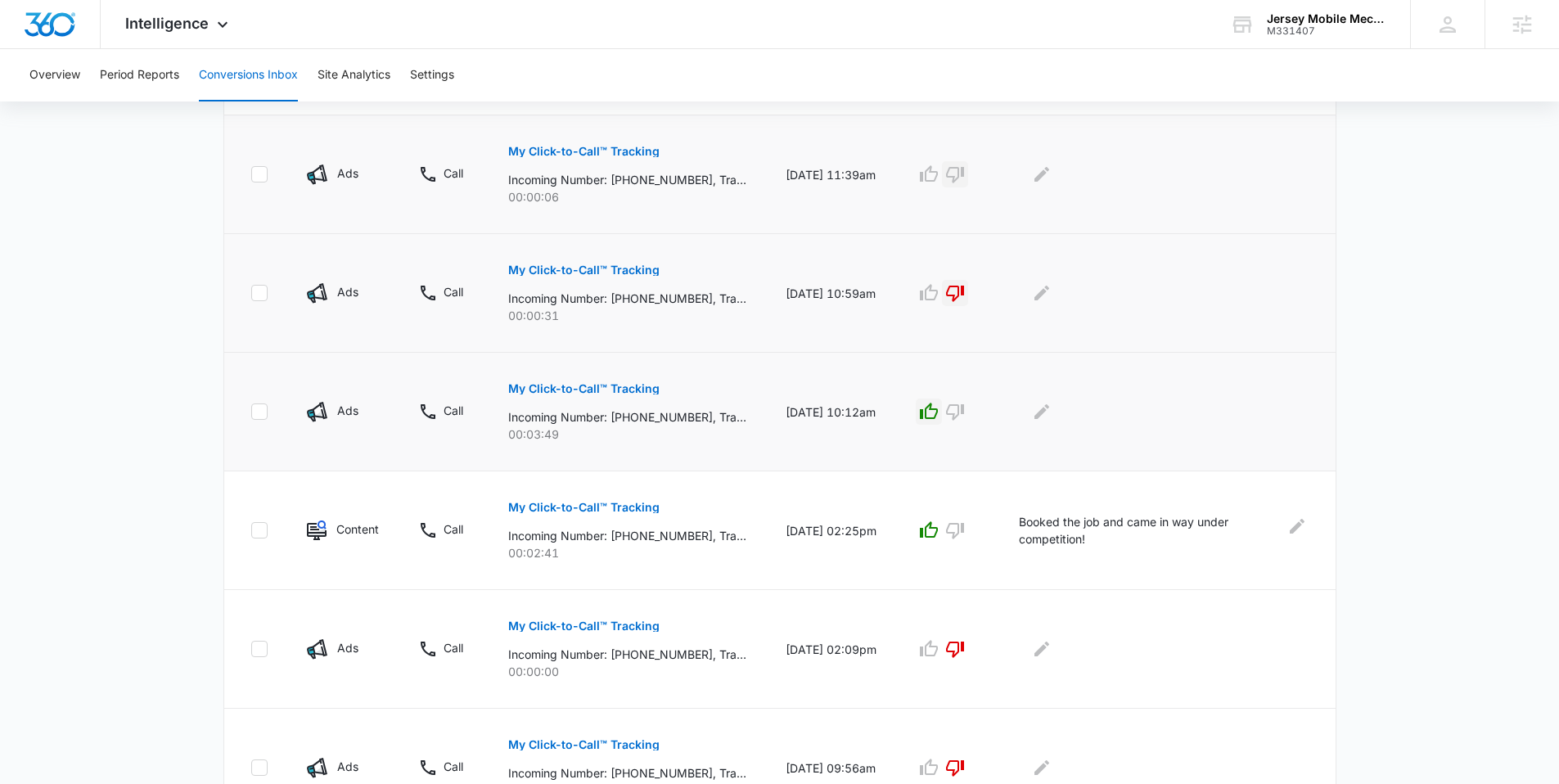
click at [841, 180] on icon "button" at bounding box center [955, 174] width 19 height 19
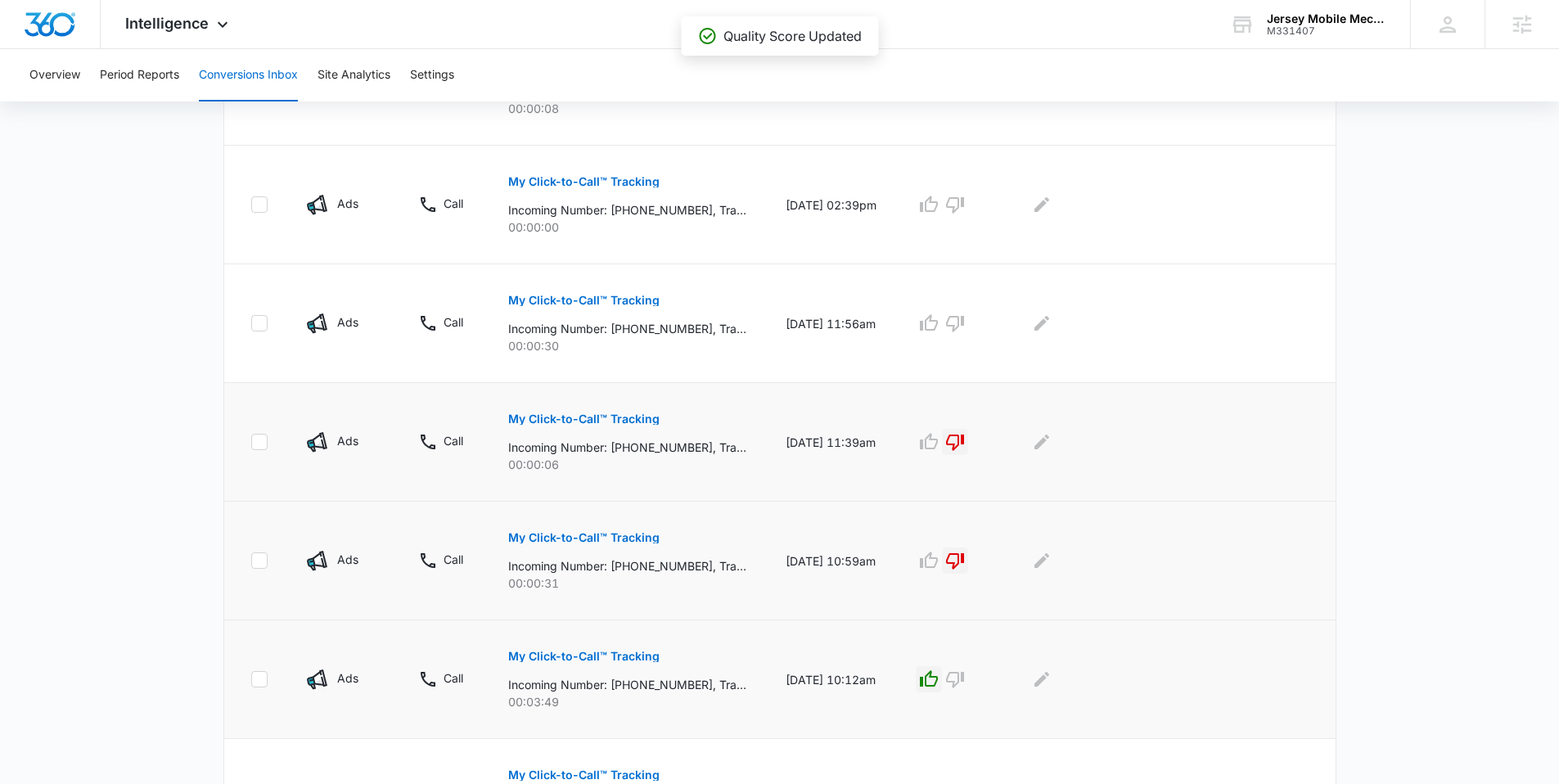
scroll to position [422, 0]
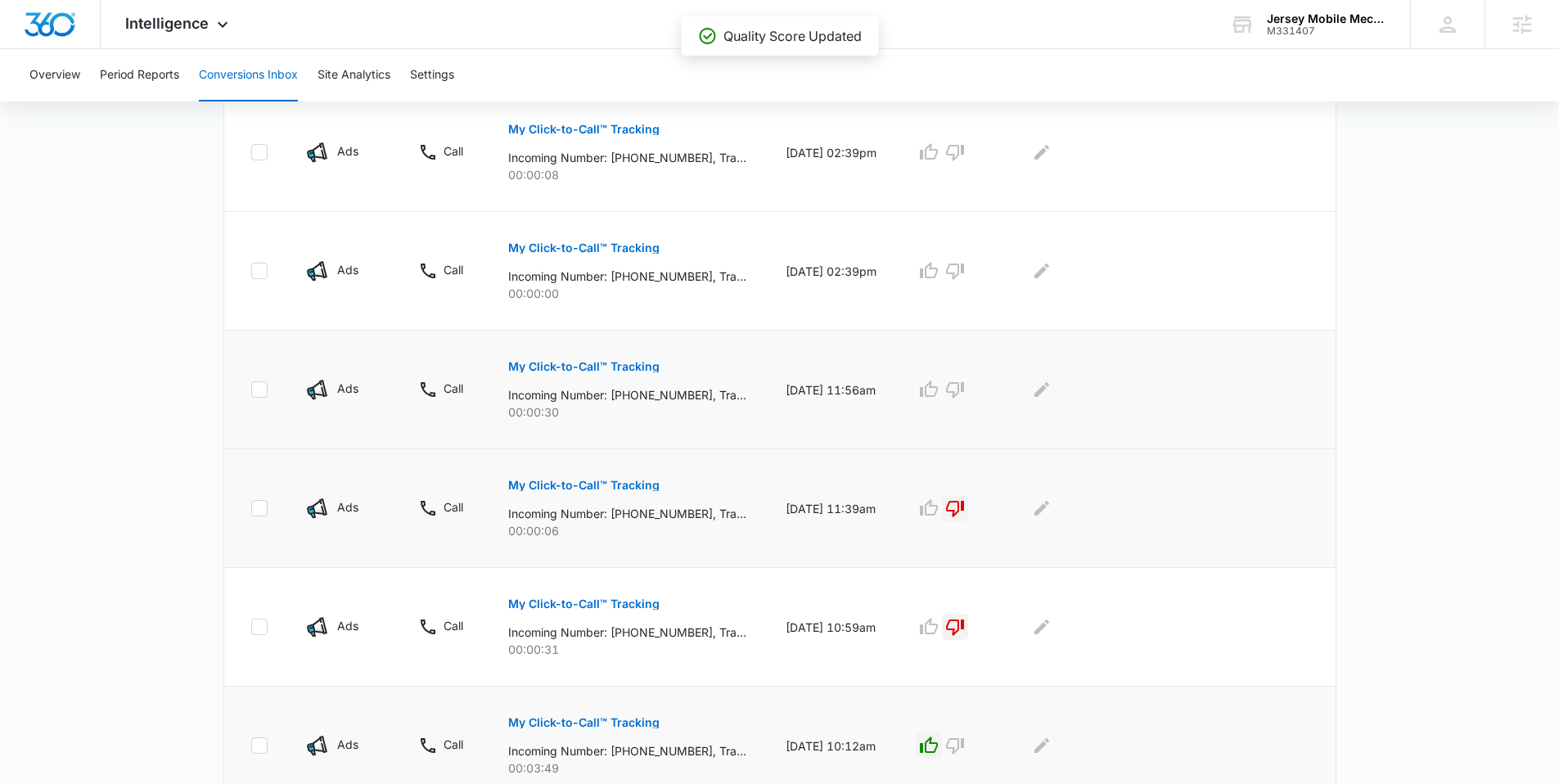
click at [615, 366] on p "My Click-to-Call™ Tracking" at bounding box center [584, 366] width 152 height 11
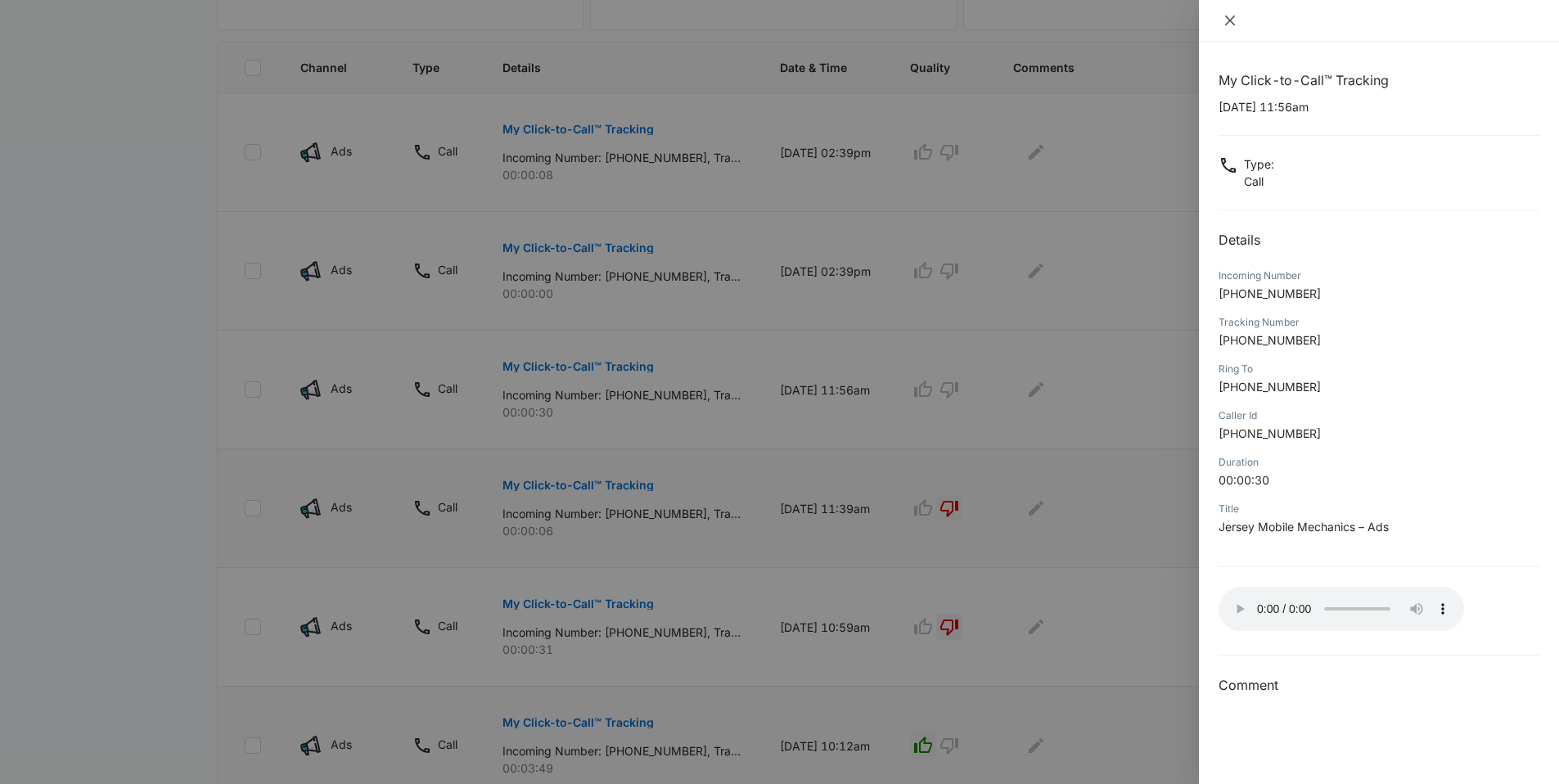
click at [841, 18] on icon "close" at bounding box center [1229, 20] width 13 height 13
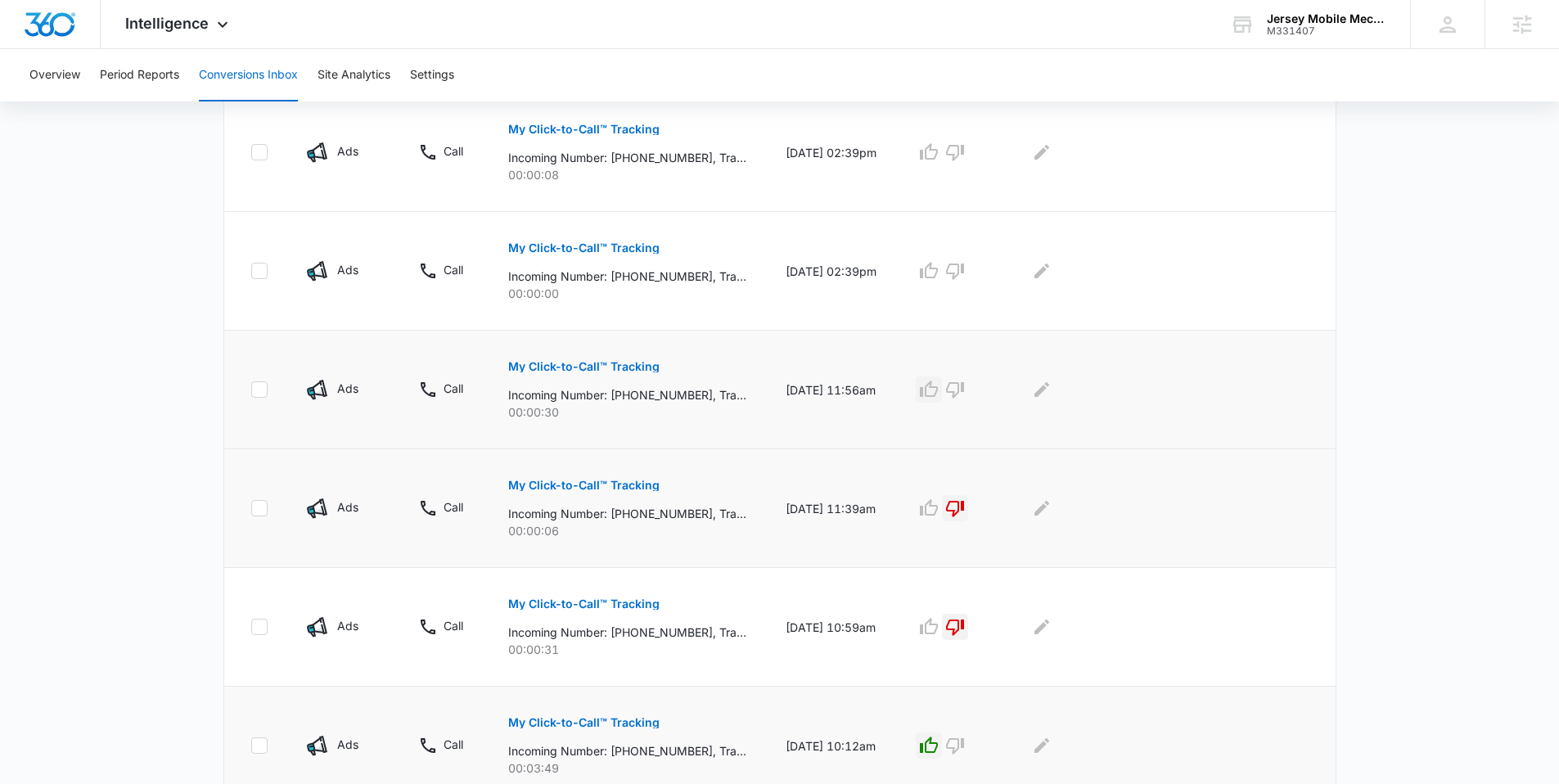
click at [841, 390] on icon "button" at bounding box center [929, 388] width 18 height 17
click at [841, 269] on icon "button" at bounding box center [955, 272] width 18 height 17
click at [525, 131] on p "My Click-to-Call™ Tracking" at bounding box center [584, 129] width 152 height 11
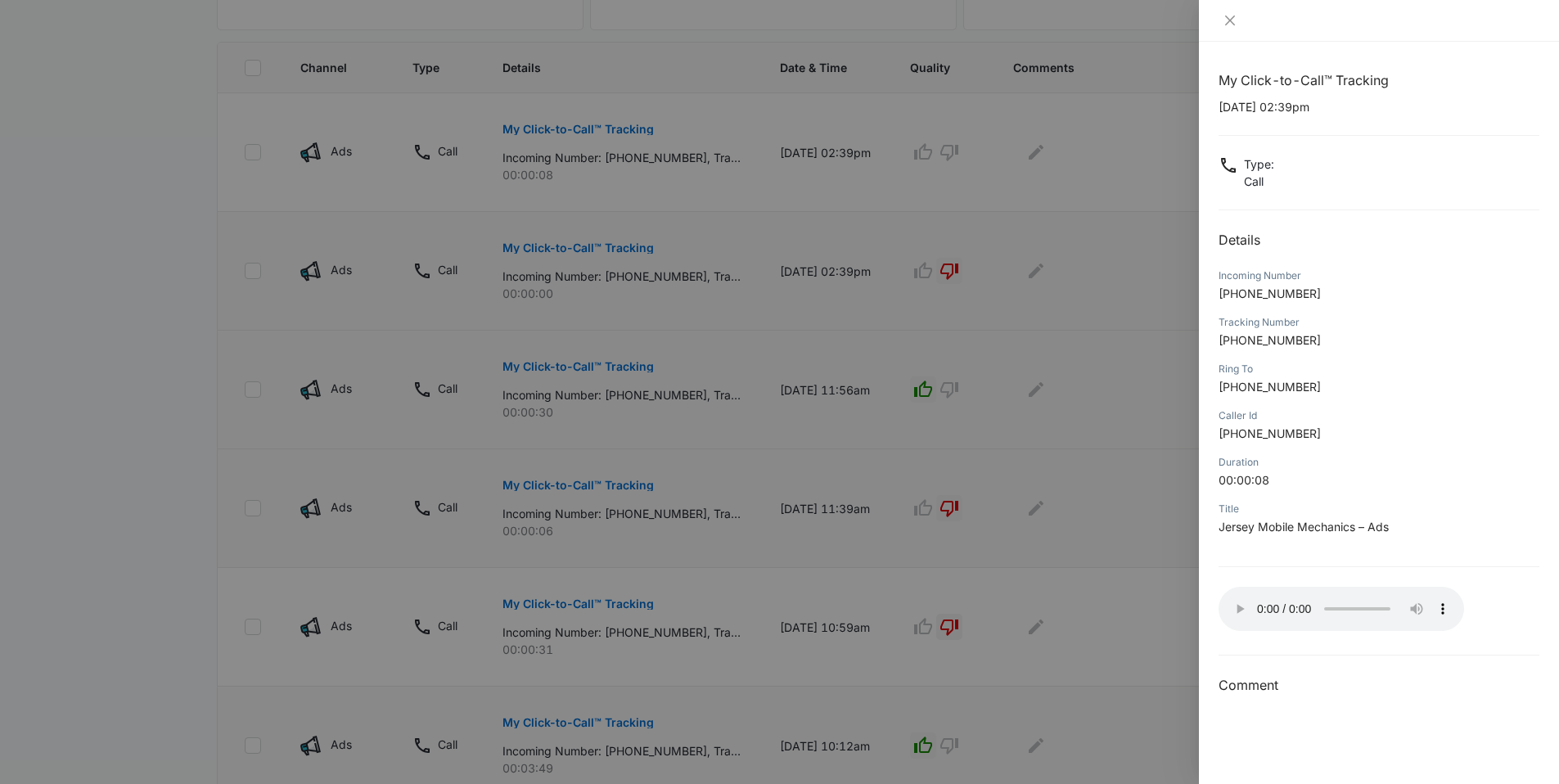
click at [841, 173] on div at bounding box center [779, 392] width 1559 height 784
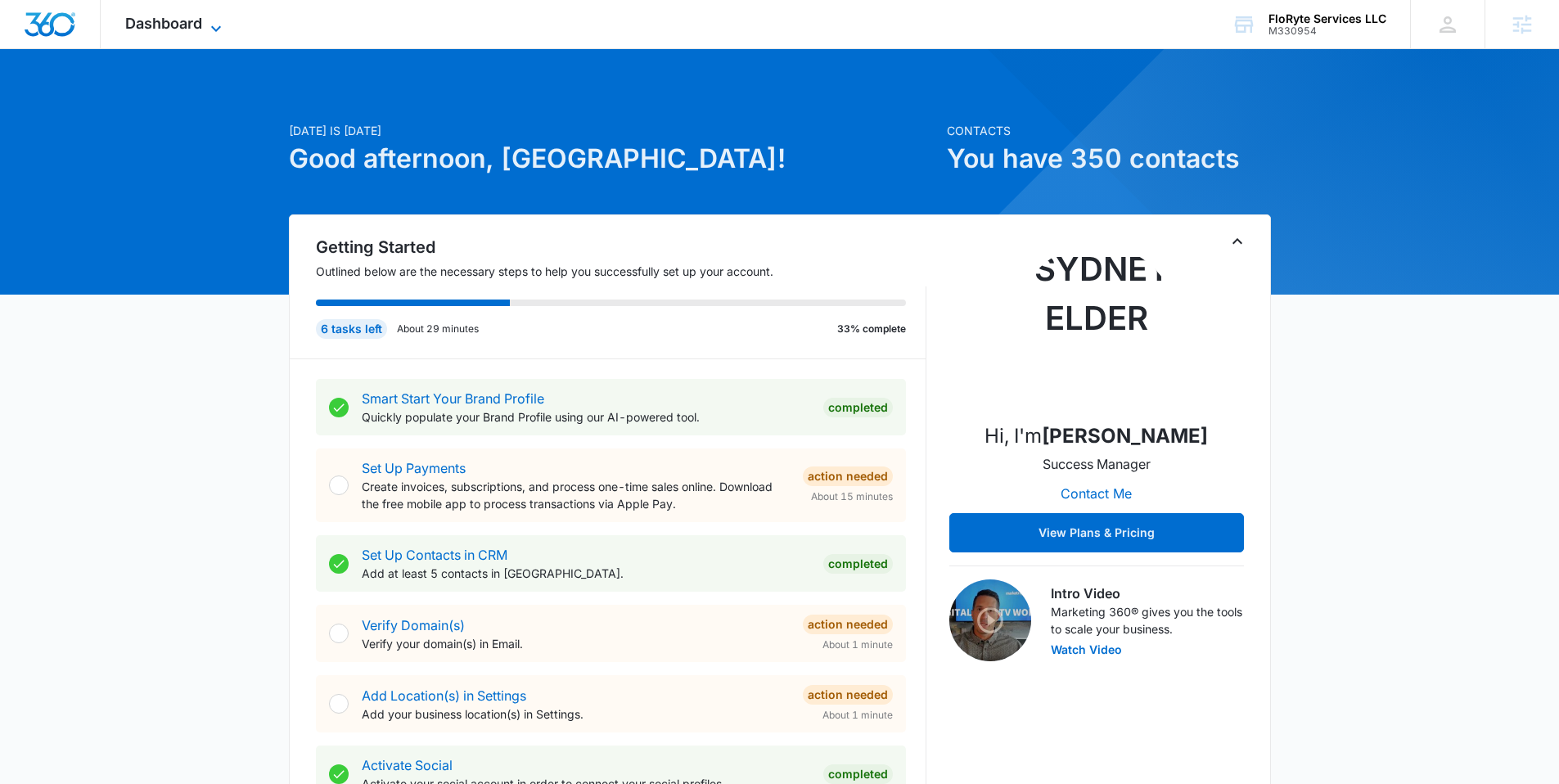
click at [199, 22] on span "Dashboard" at bounding box center [164, 24] width 77 height 18
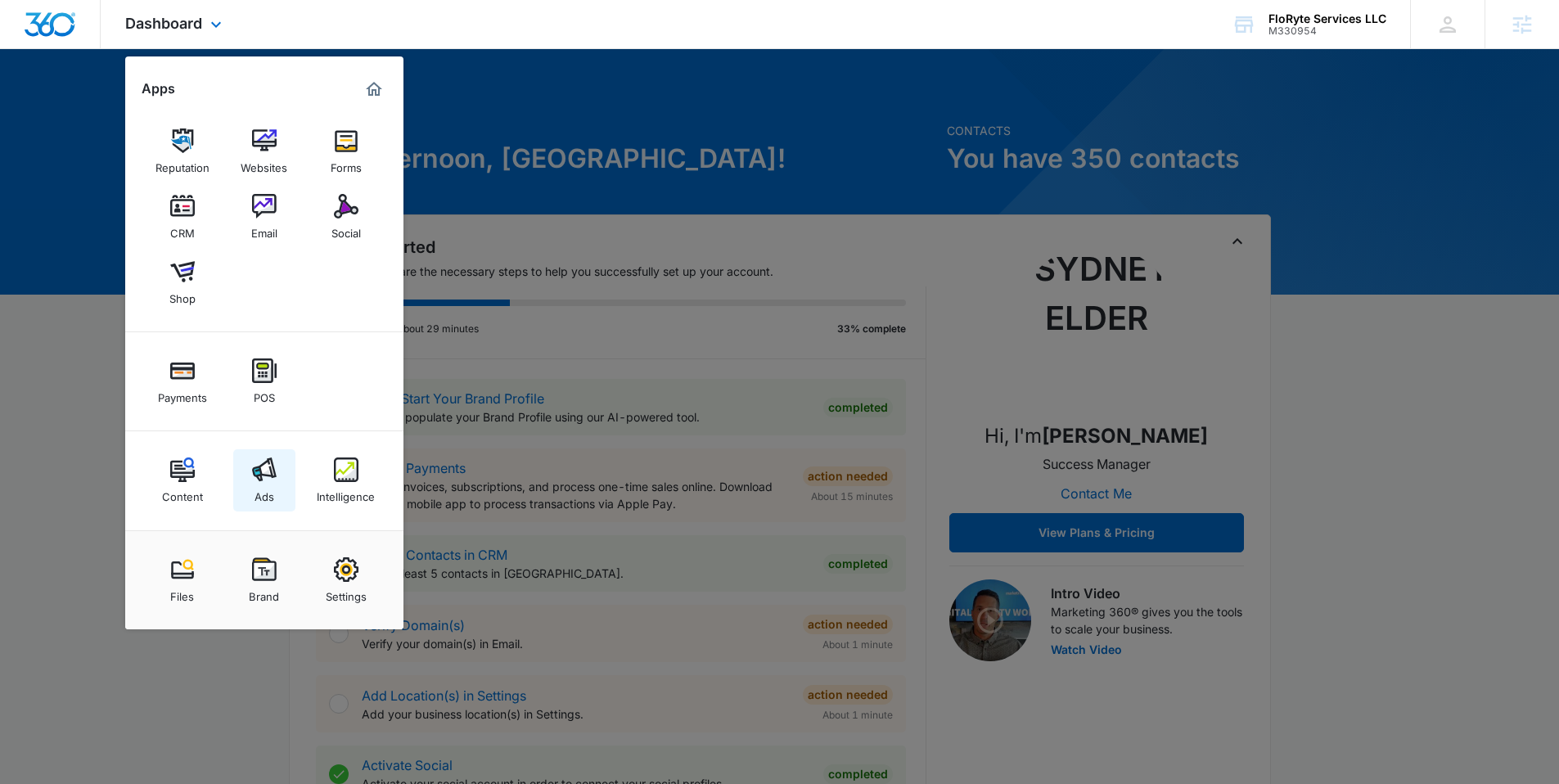
click at [280, 471] on link "Ads" at bounding box center [264, 480] width 62 height 62
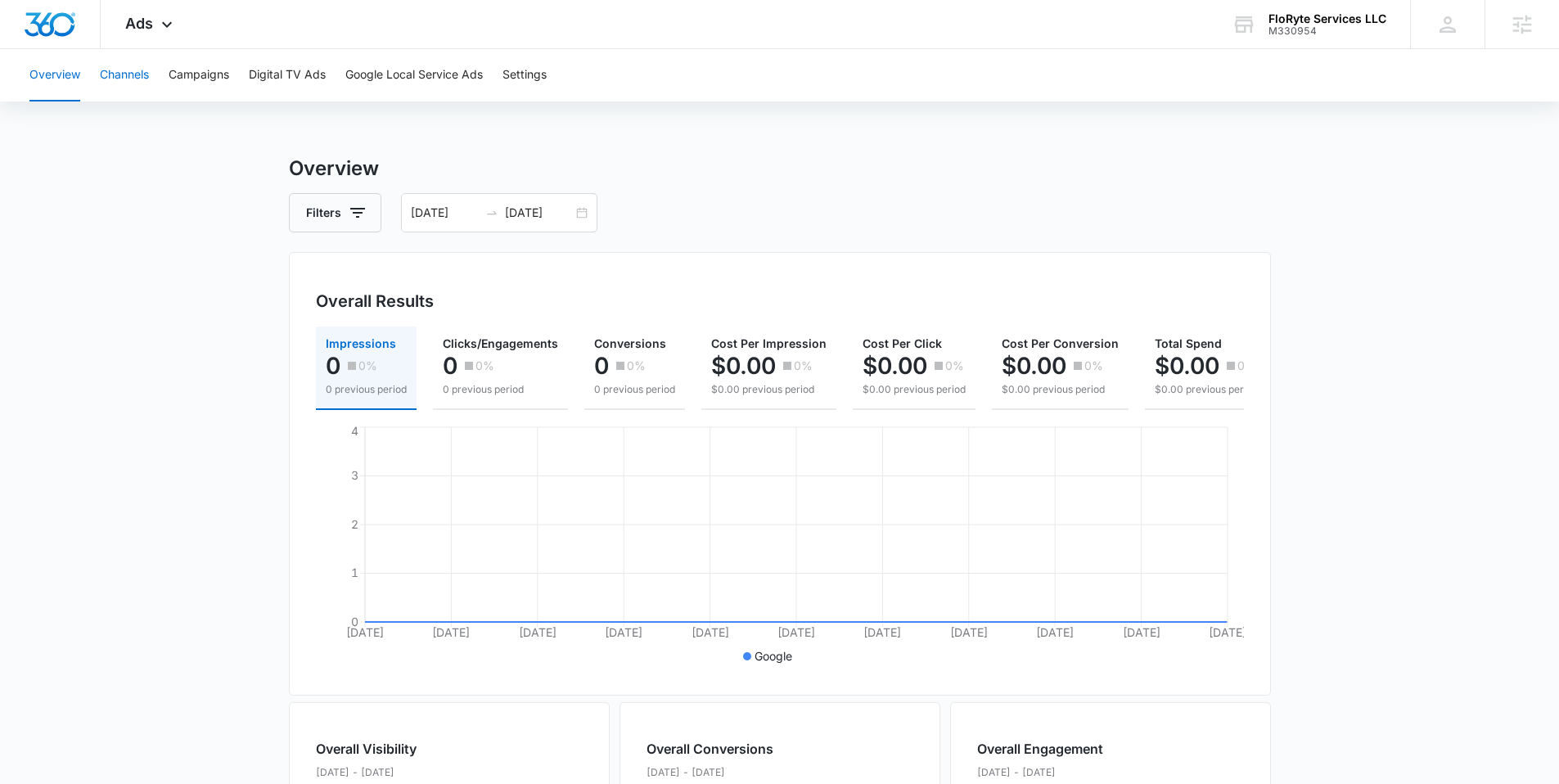
click at [120, 78] on button "Channels" at bounding box center [124, 75] width 49 height 53
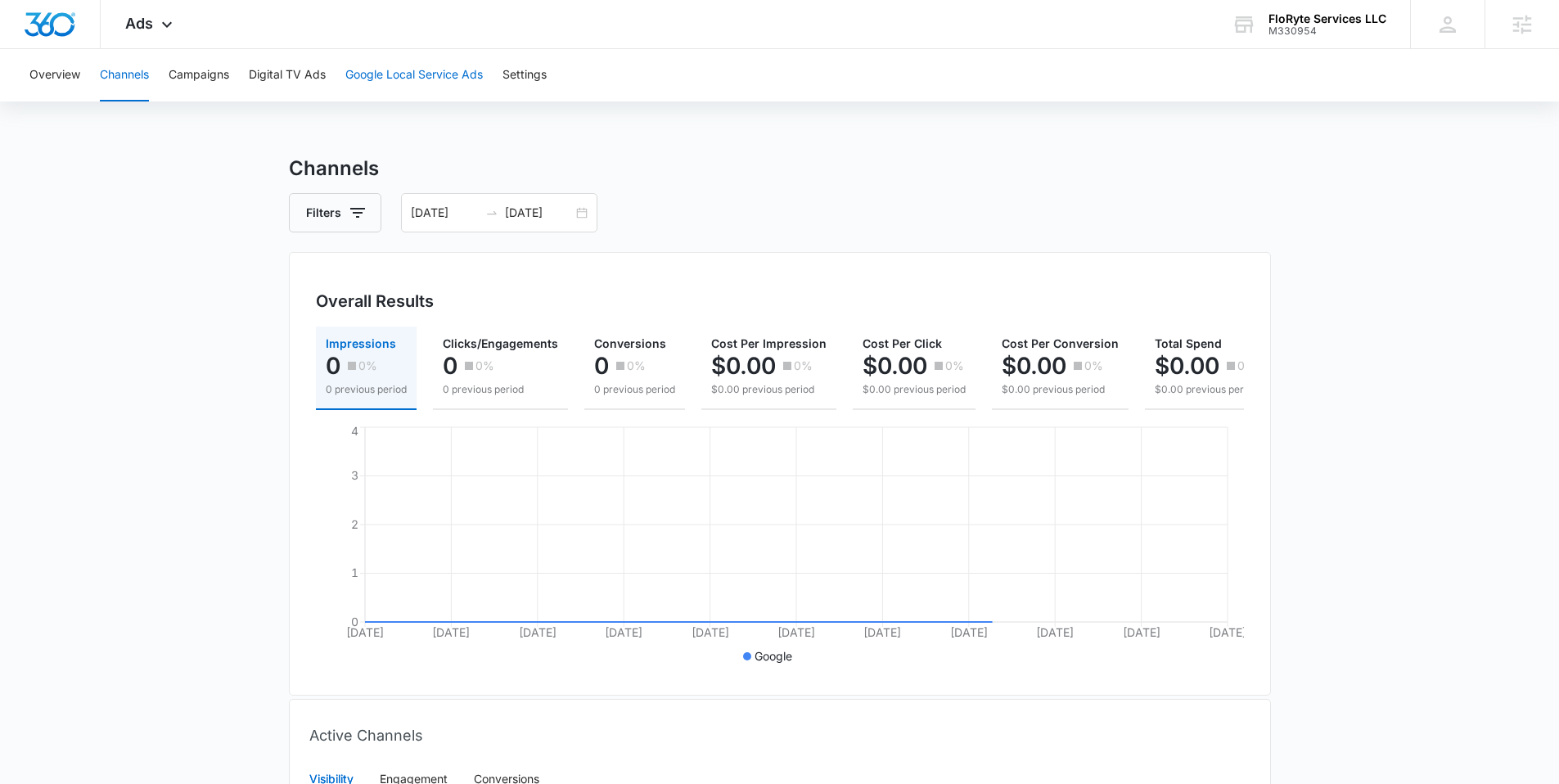
click at [391, 77] on button "Google Local Service Ads" at bounding box center [414, 75] width 138 height 53
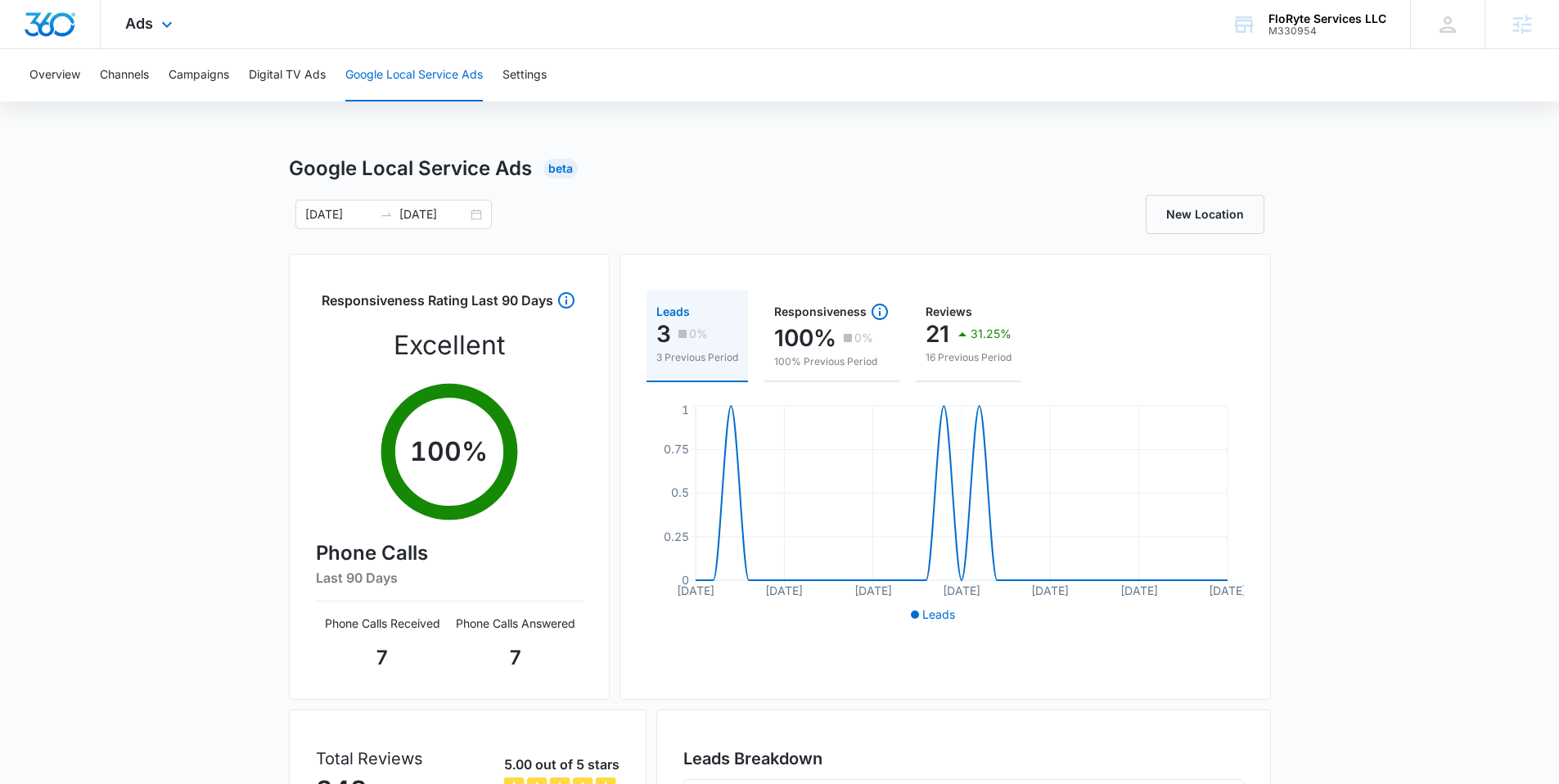
click at [152, 20] on div "Ads Apps Reputation Websites Forms CRM Email Social Shop Payments POS Content A…" at bounding box center [151, 24] width 101 height 48
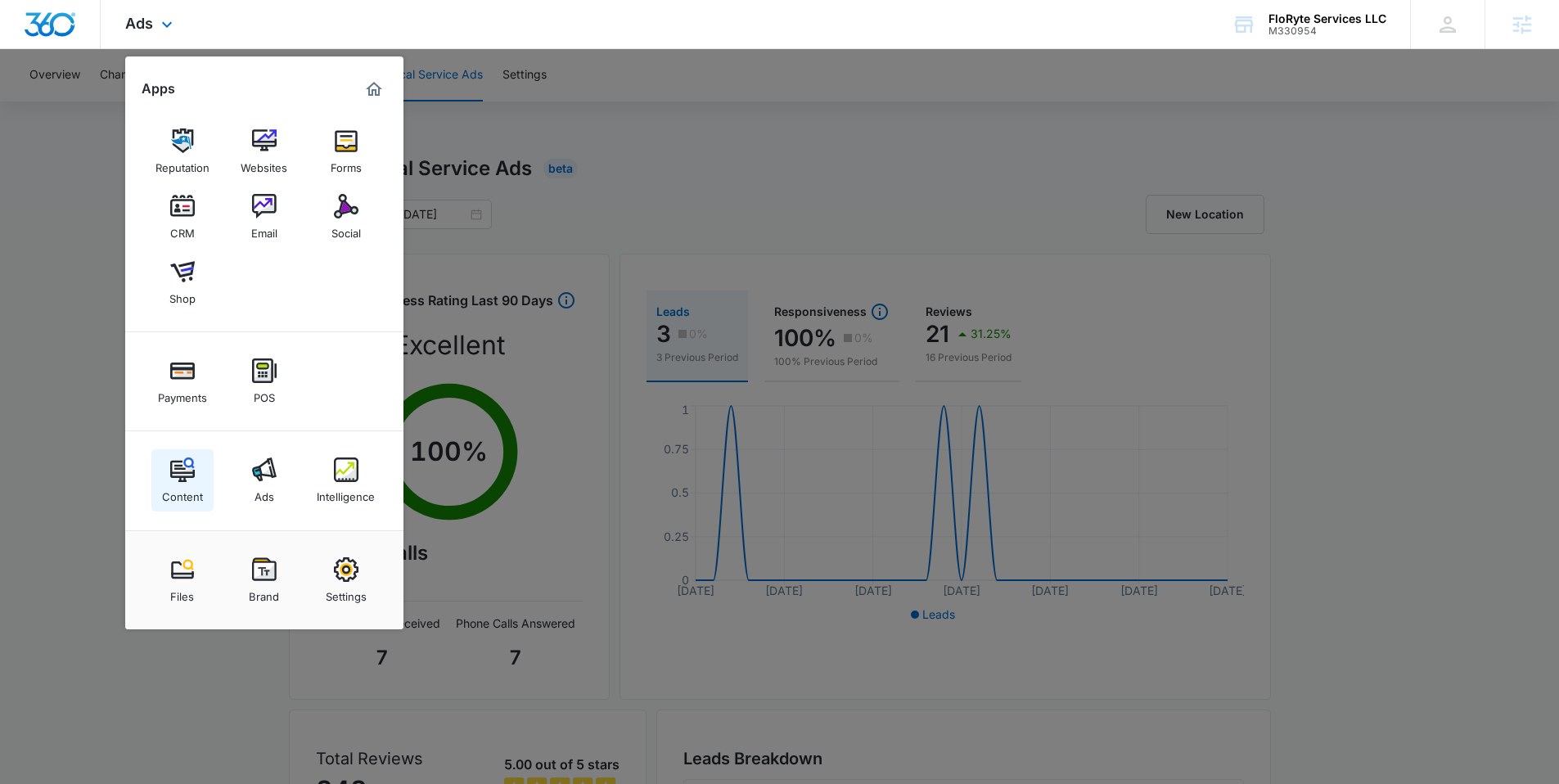
click at [170, 475] on img at bounding box center [182, 470] width 25 height 25
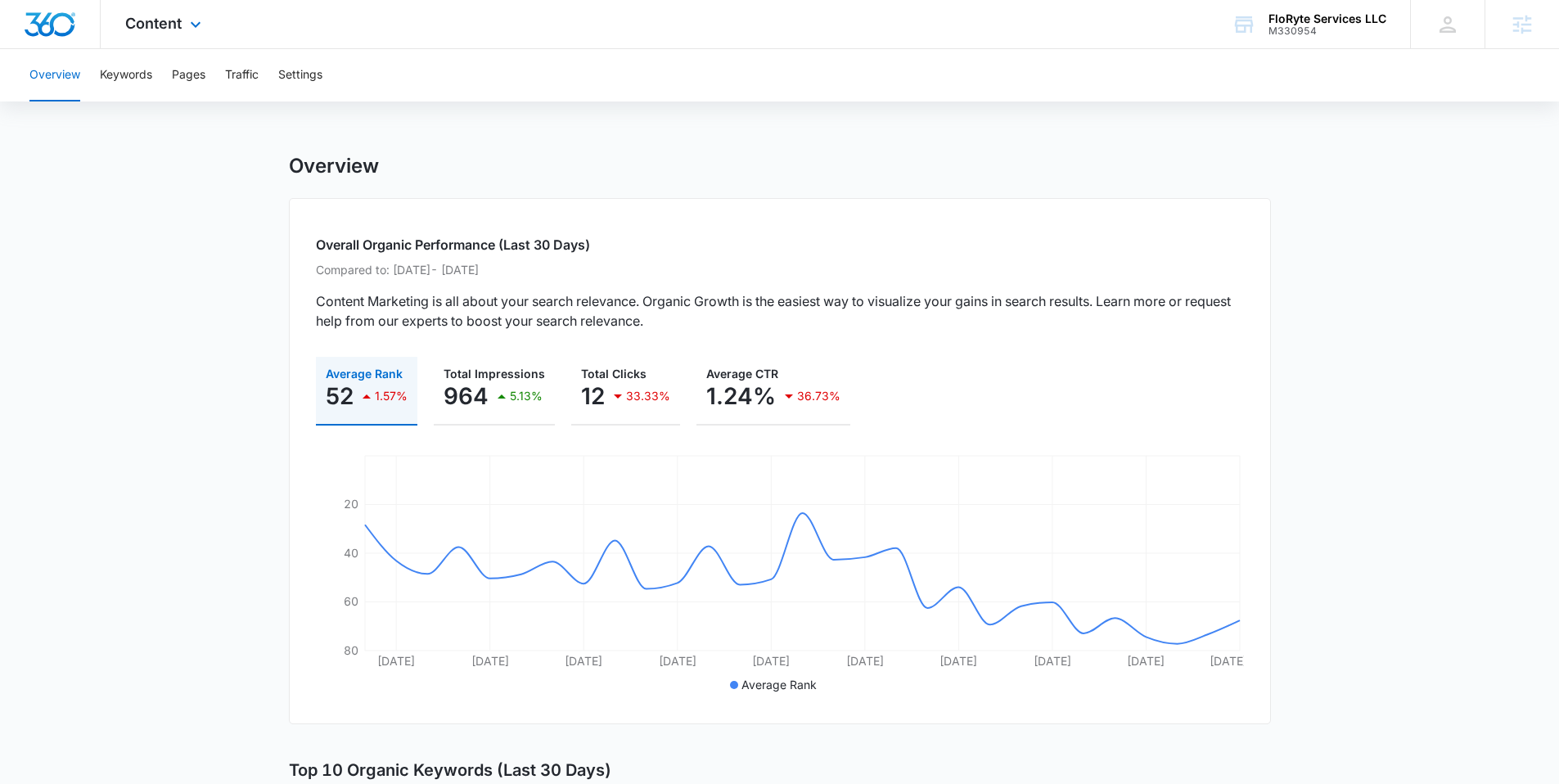
click at [177, 44] on div "Content Apps Reputation Websites Forms CRM Email Social Shop Payments POS Conte…" at bounding box center [166, 24] width 130 height 48
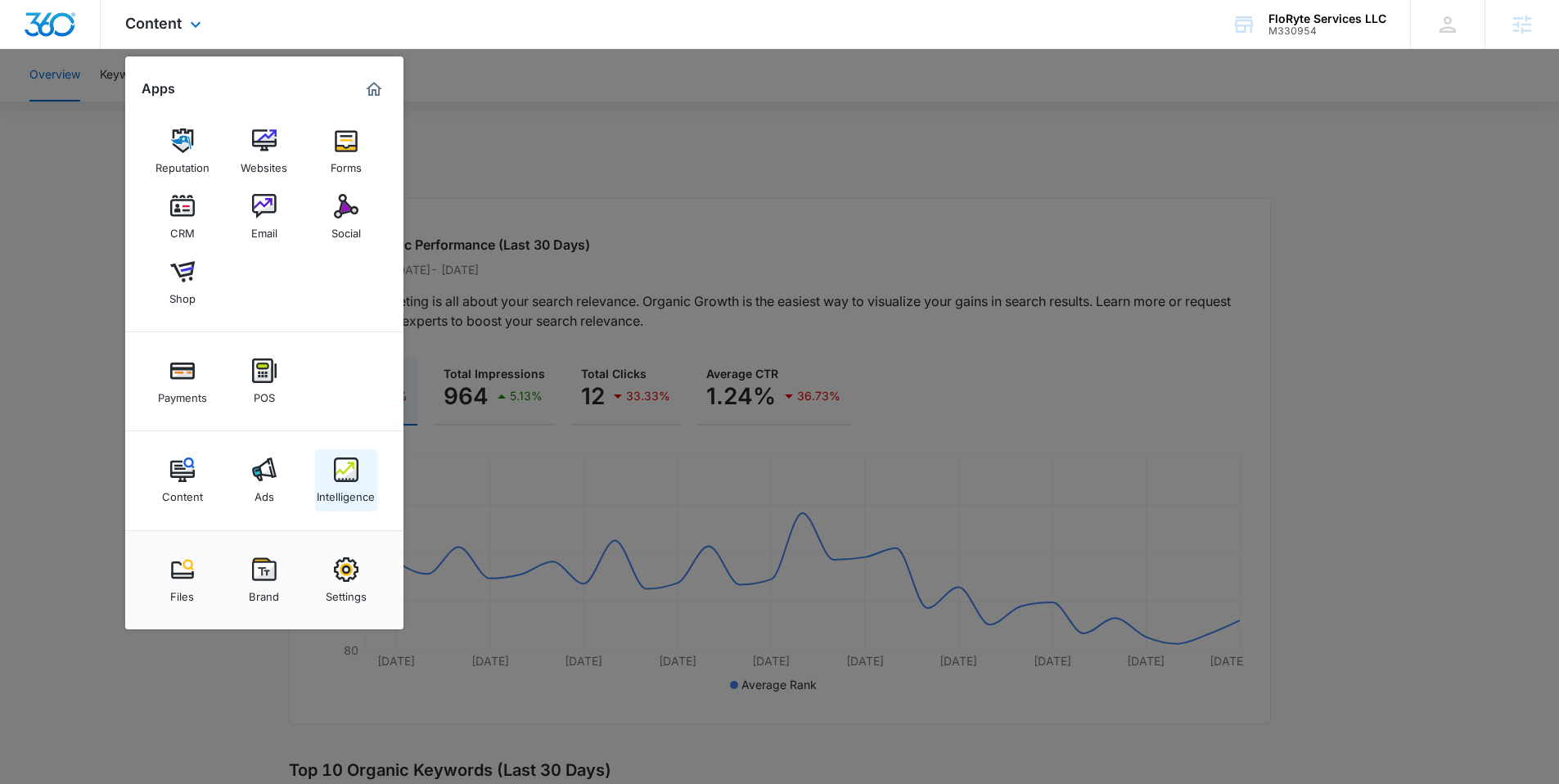
click at [342, 466] on img at bounding box center [346, 470] width 25 height 25
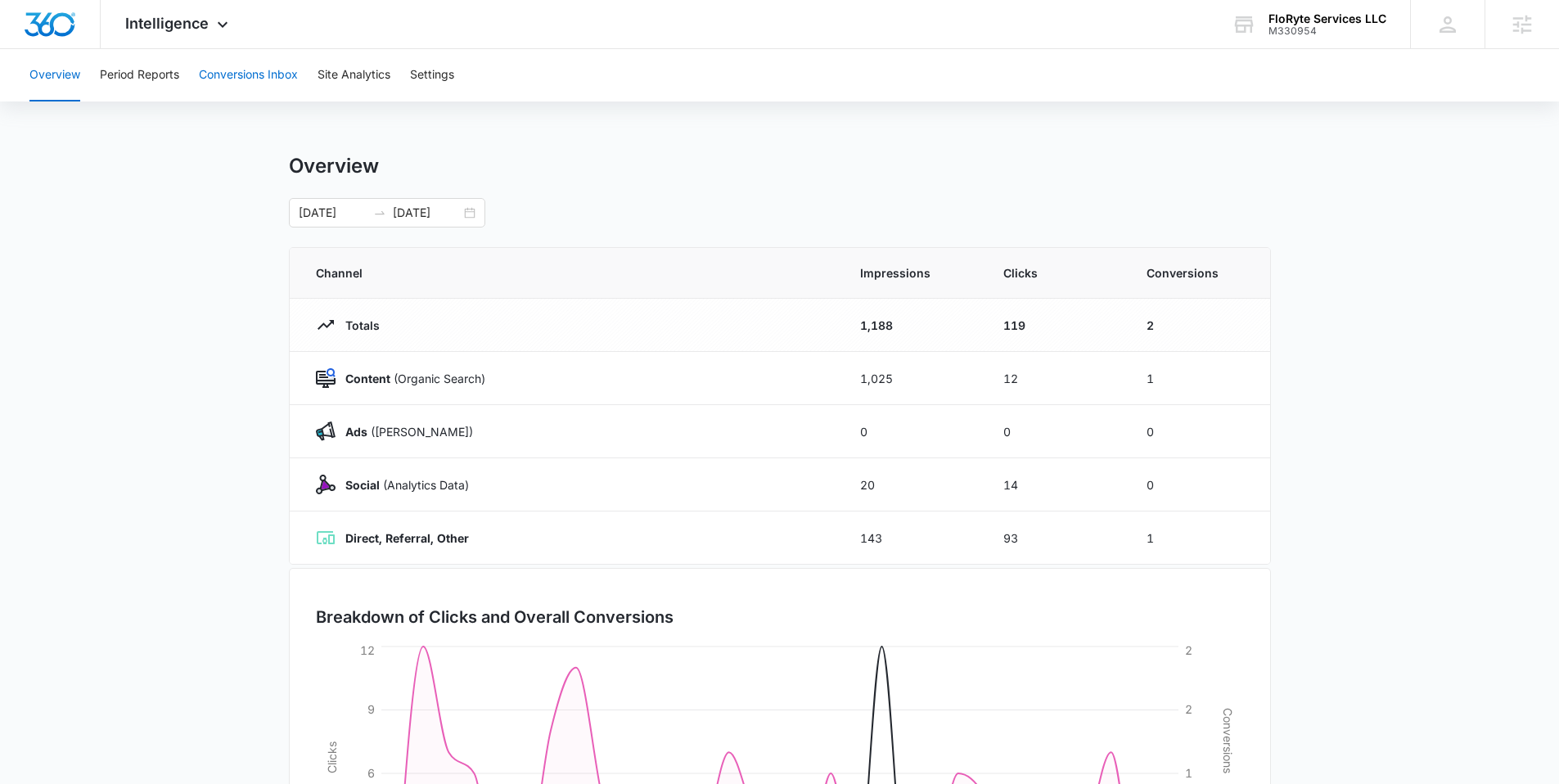
click at [262, 81] on button "Conversions Inbox" at bounding box center [248, 75] width 99 height 53
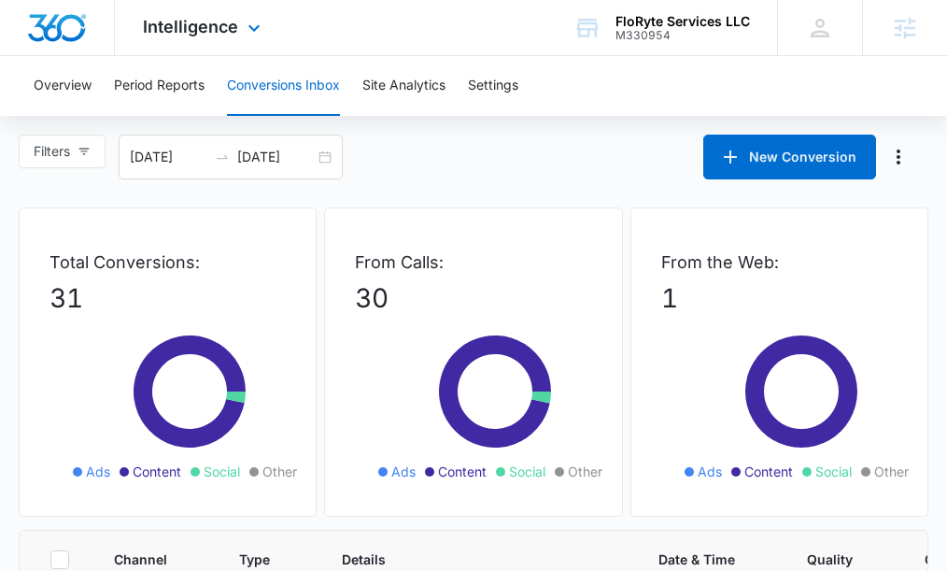
click div "Intelligence Apps Reputation Websites Forms CRM Email Social Shop Payments POS …"
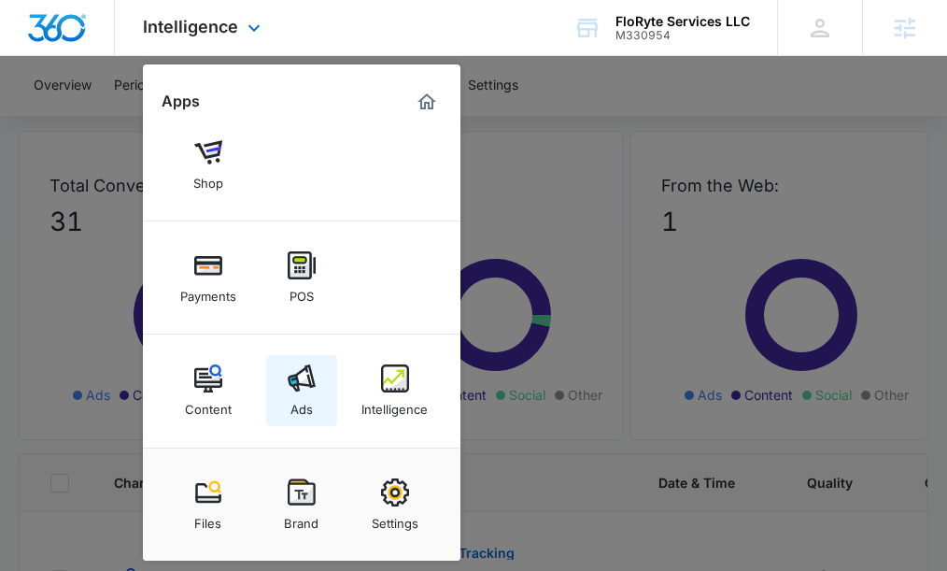
scroll to position [164, 0]
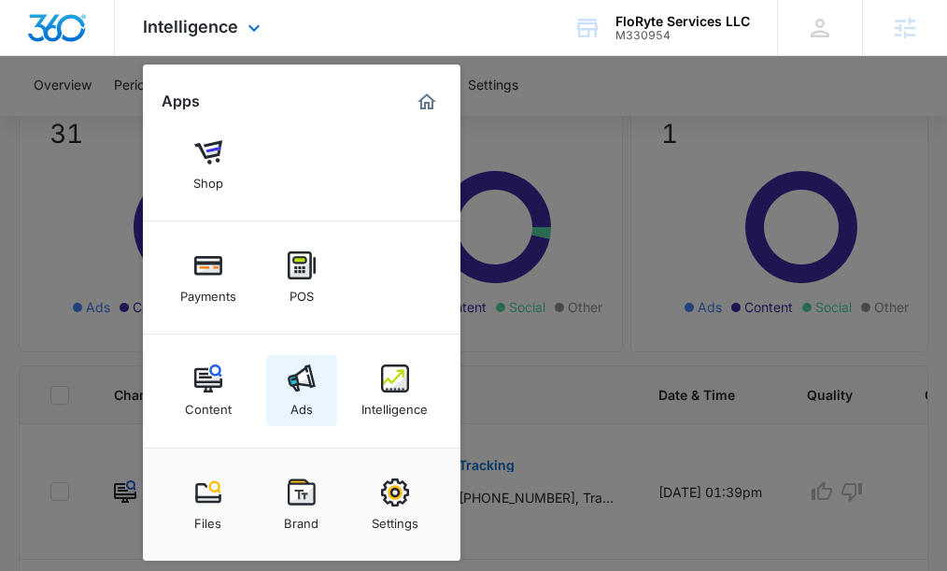
click link "Ads"
